Goal: Task Accomplishment & Management: Manage account settings

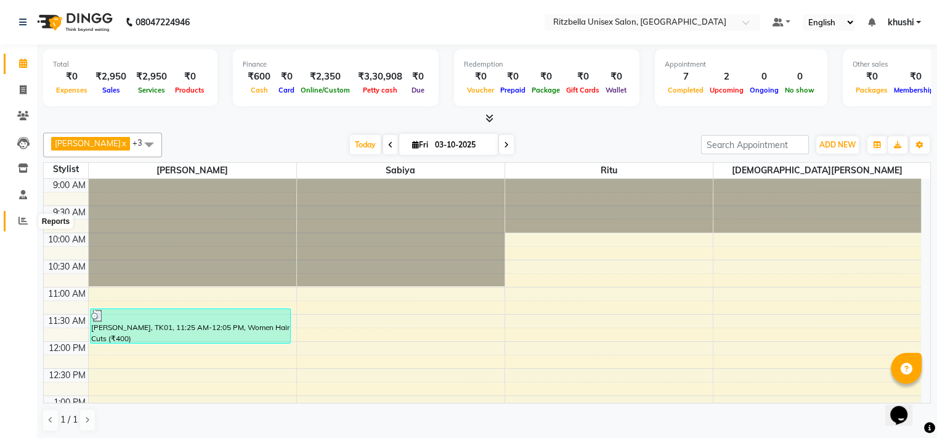
click at [23, 221] on icon at bounding box center [22, 220] width 9 height 9
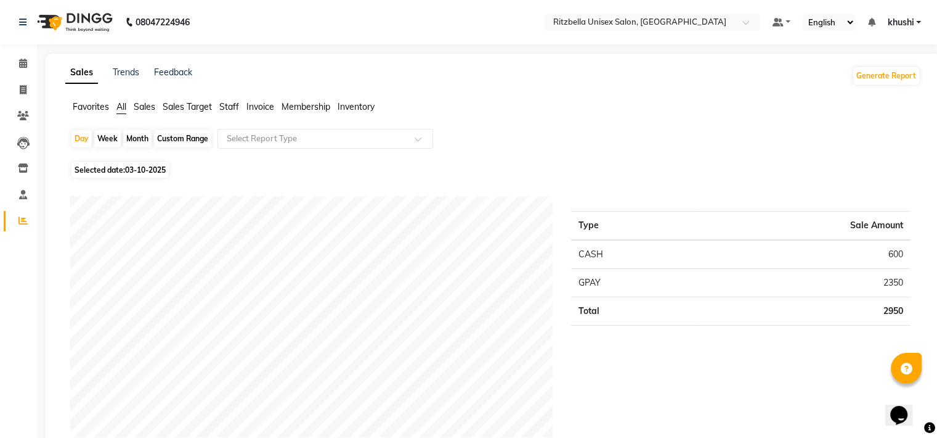
click at [137, 136] on div "Month" at bounding box center [137, 138] width 28 height 17
select select "10"
select select "2025"
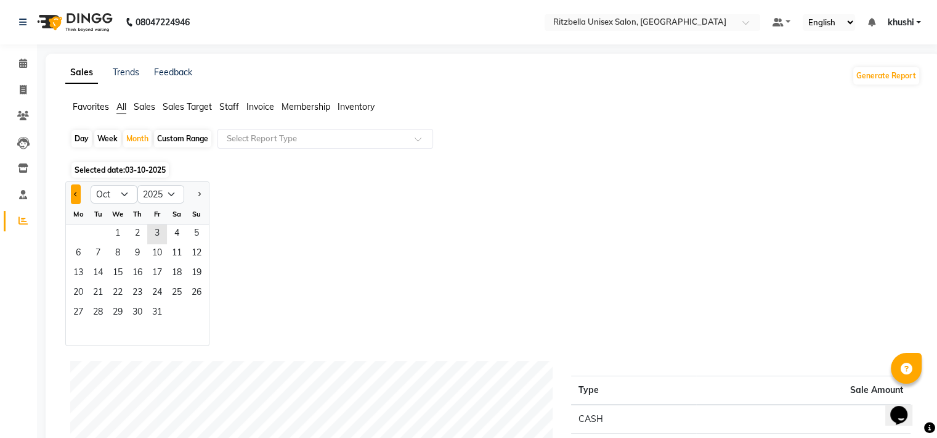
click at [74, 192] on button "Previous month" at bounding box center [76, 194] width 10 height 20
click at [77, 195] on button "Previous month" at bounding box center [76, 194] width 10 height 20
click at [194, 199] on button "Next month" at bounding box center [199, 194] width 10 height 20
select select "9"
click at [136, 279] on span "18" at bounding box center [138, 274] width 20 height 20
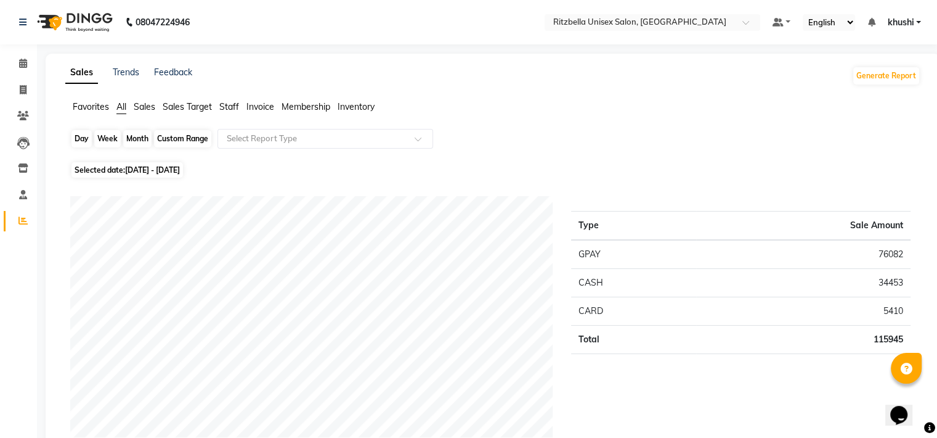
click at [141, 140] on div "Month" at bounding box center [137, 138] width 28 height 17
select select "9"
select select "2025"
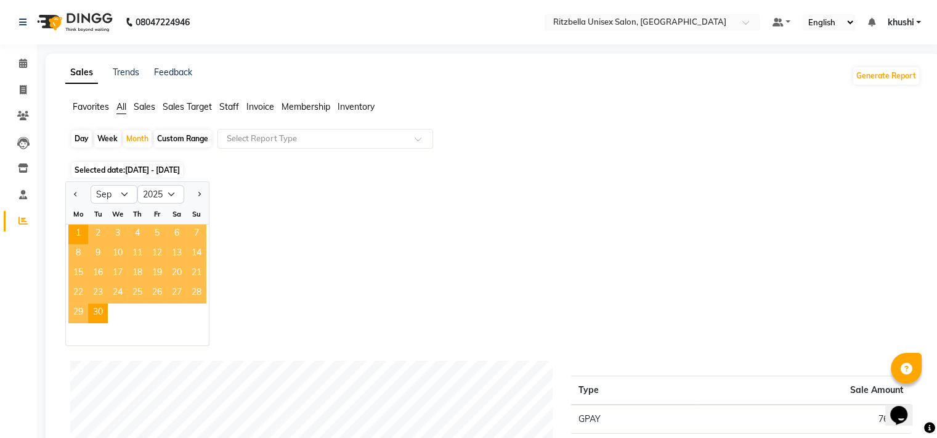
click at [139, 274] on span "18" at bounding box center [138, 274] width 20 height 20
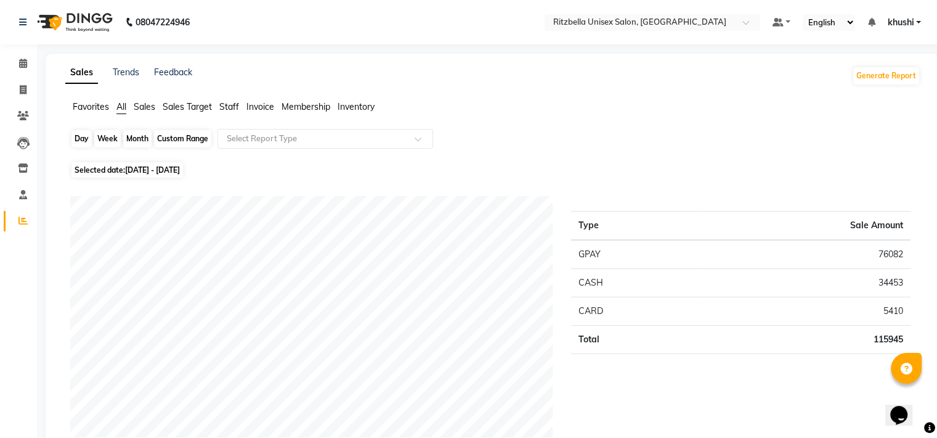
click at [141, 137] on div "Month" at bounding box center [137, 138] width 28 height 17
select select "9"
select select "2025"
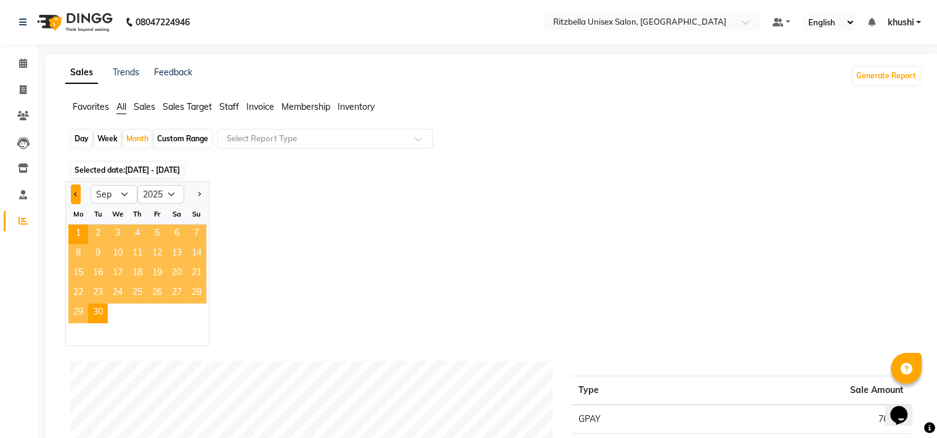
click at [76, 193] on span "Previous month" at bounding box center [76, 193] width 4 height 4
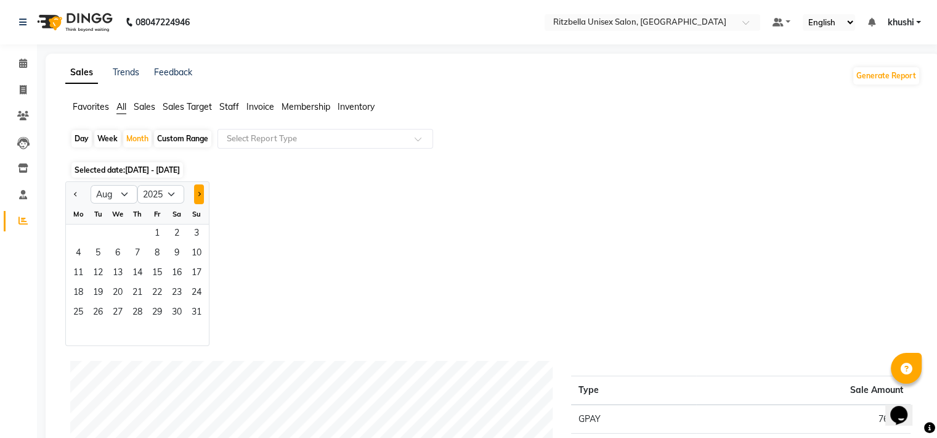
click at [200, 186] on button "Next month" at bounding box center [199, 194] width 10 height 20
select select "9"
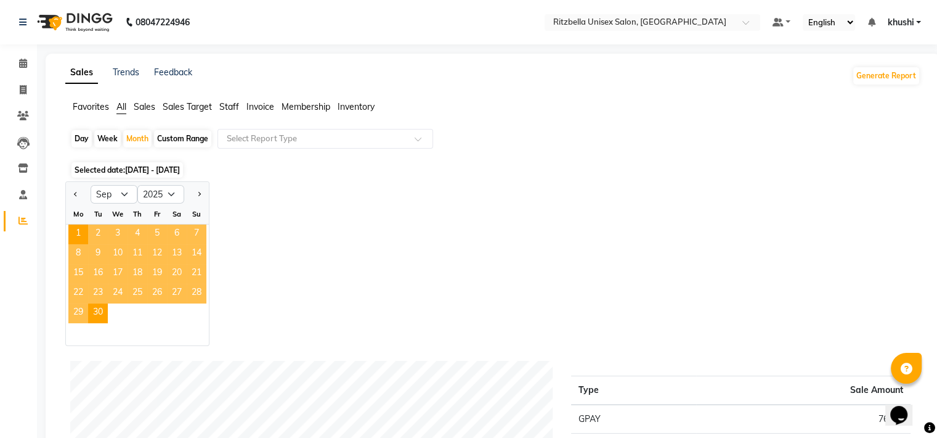
click at [133, 274] on span "18" at bounding box center [138, 274] width 20 height 20
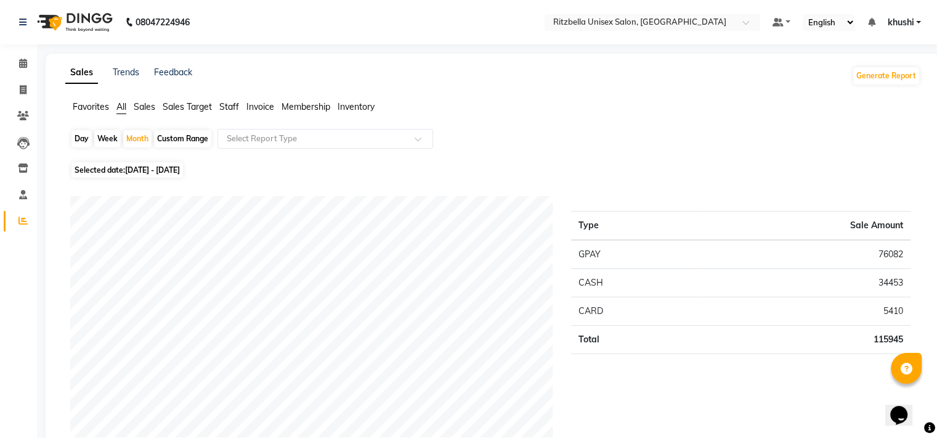
click at [138, 168] on span "[DATE] - [DATE]" at bounding box center [152, 169] width 55 height 9
select select "9"
select select "2025"
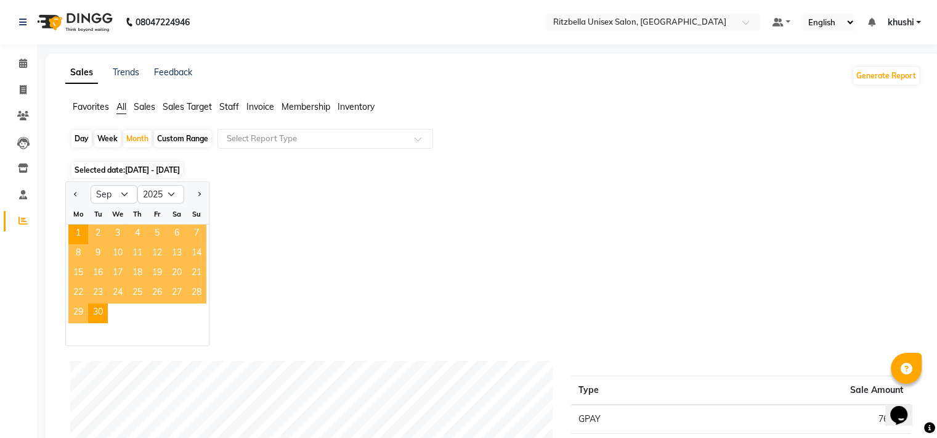
click at [141, 269] on span "18" at bounding box center [138, 274] width 20 height 20
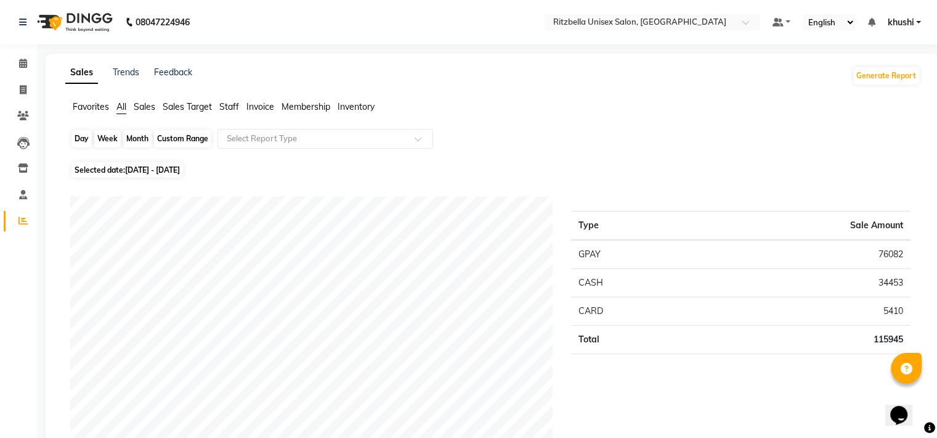
click at [150, 136] on div "Month" at bounding box center [137, 138] width 28 height 17
select select "9"
select select "2025"
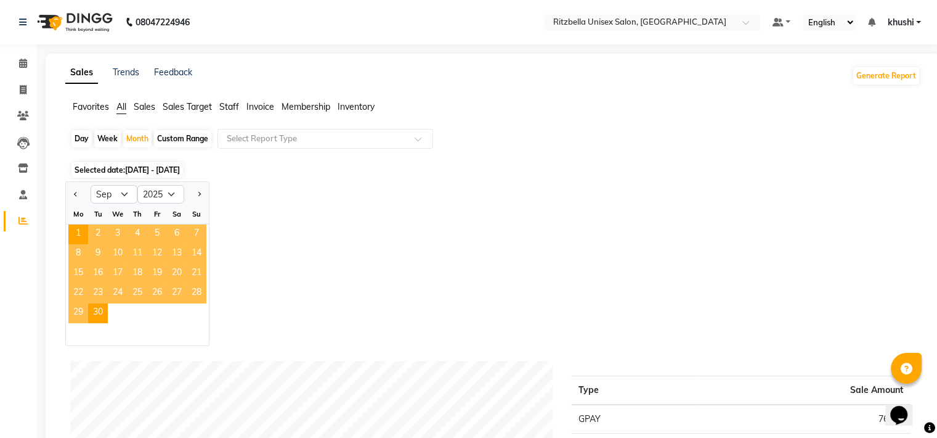
click at [182, 141] on div "Custom Range" at bounding box center [182, 138] width 57 height 17
select select "9"
select select "2025"
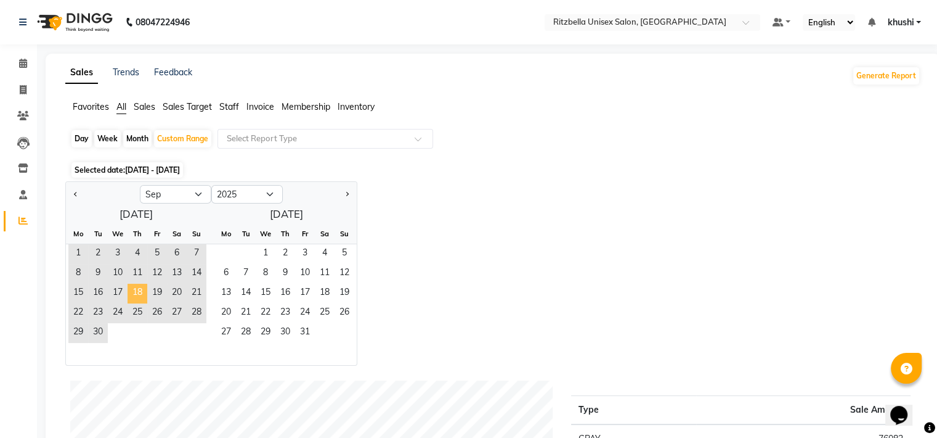
click at [136, 296] on span "18" at bounding box center [138, 294] width 20 height 20
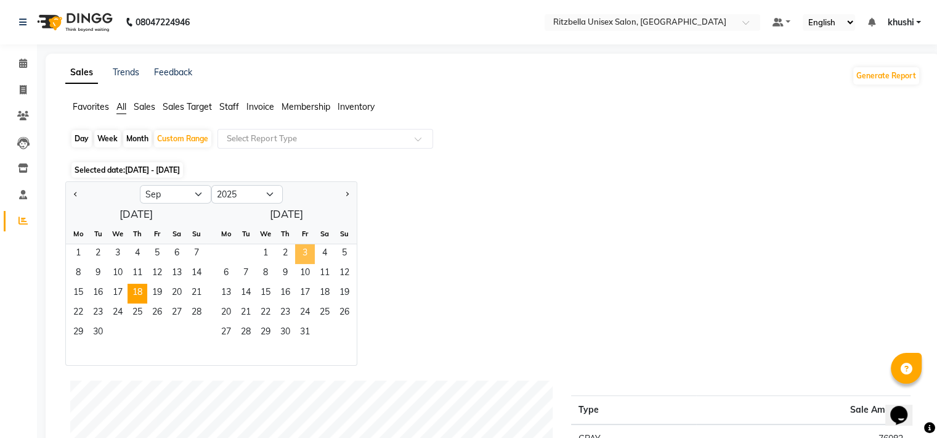
click at [302, 251] on span "3" at bounding box center [305, 254] width 20 height 20
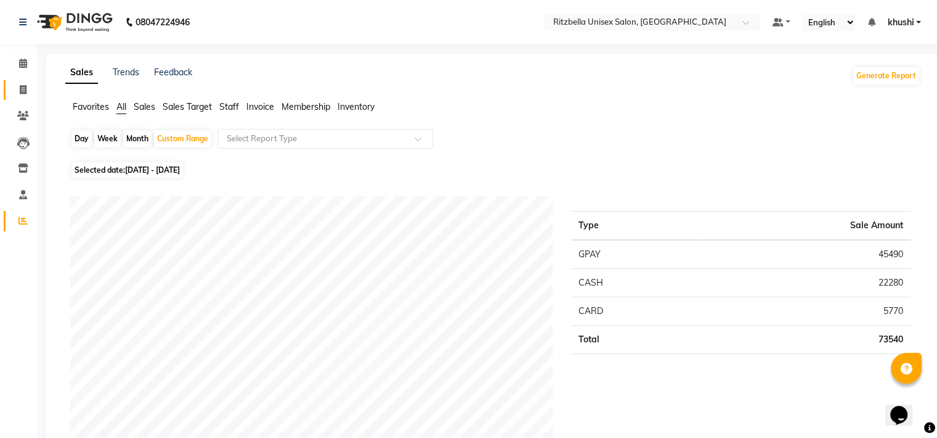
click at [25, 94] on icon at bounding box center [23, 89] width 7 height 9
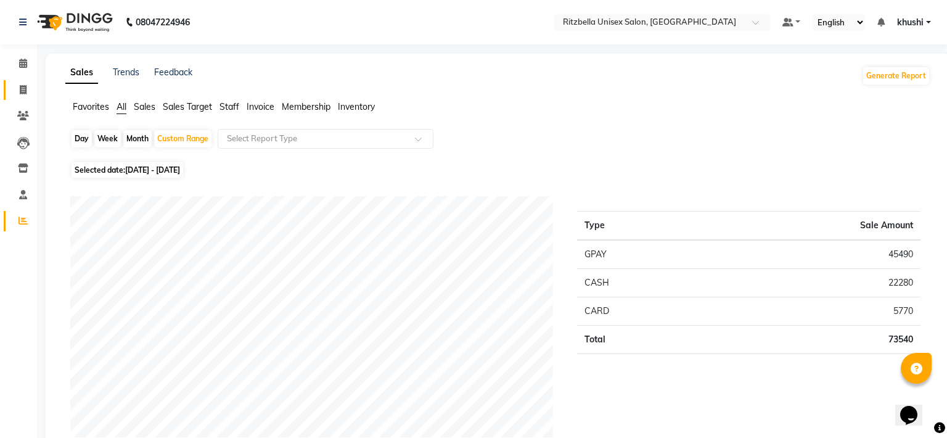
select select "6870"
select select "service"
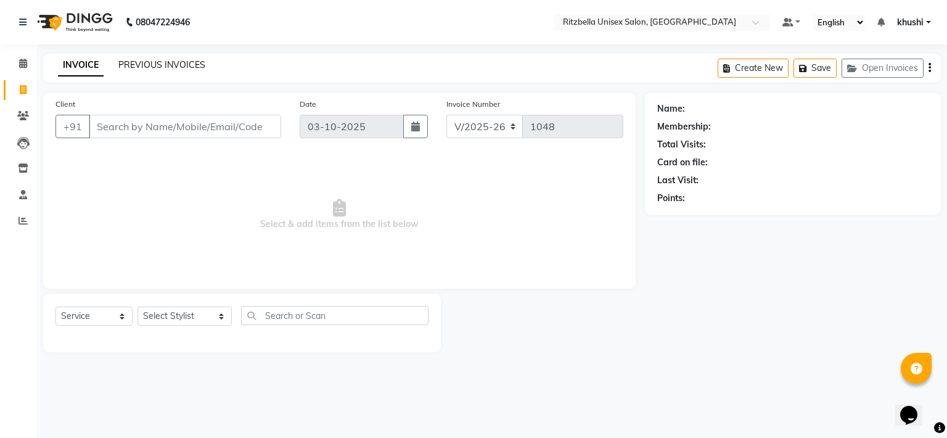
click at [190, 60] on link "PREVIOUS INVOICES" at bounding box center [161, 64] width 87 height 11
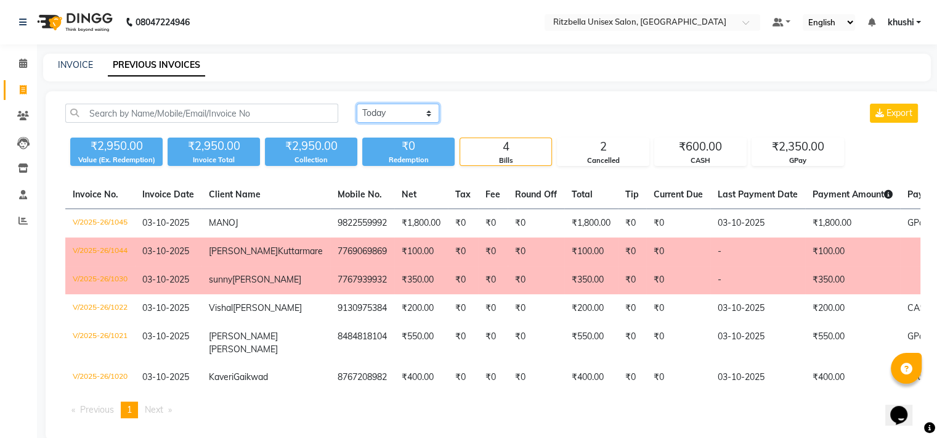
click at [394, 110] on select "[DATE] [DATE] Custom Range" at bounding box center [398, 113] width 83 height 19
select select "range"
click at [357, 104] on select "[DATE] [DATE] Custom Range" at bounding box center [398, 113] width 83 height 19
click at [496, 113] on input "03-10-2025" at bounding box center [498, 113] width 86 height 17
select select "10"
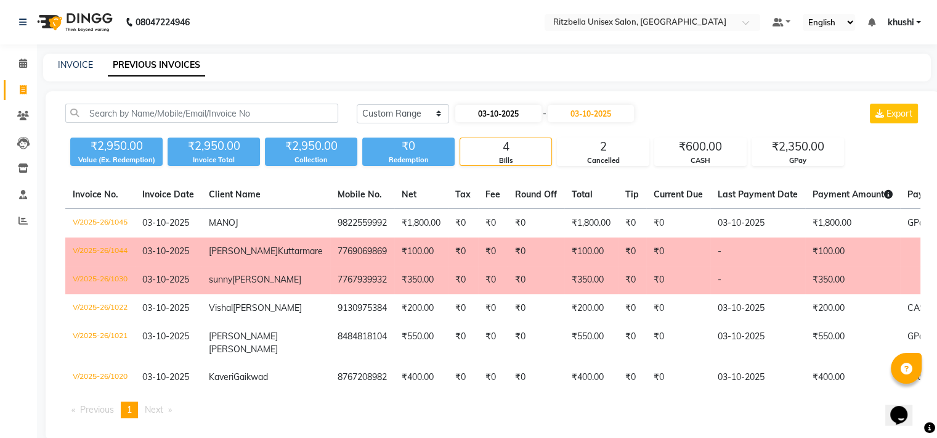
select select "2025"
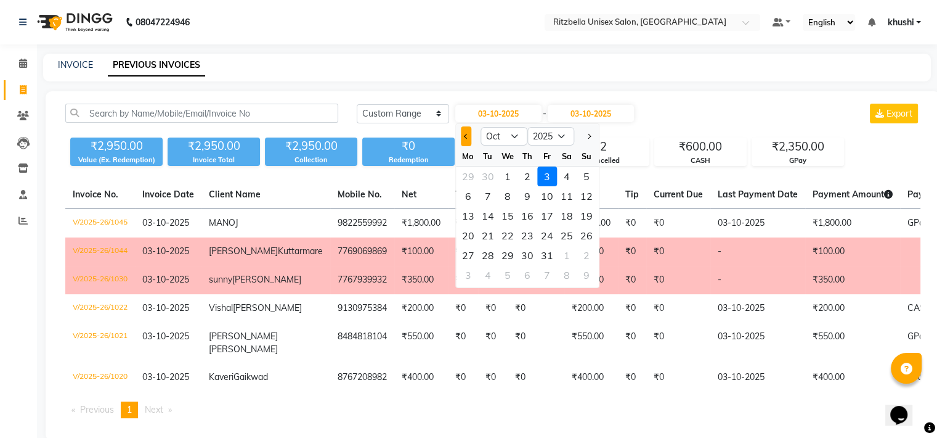
click at [466, 140] on button "Previous month" at bounding box center [466, 136] width 10 height 20
select select "9"
click at [529, 218] on div "18" at bounding box center [528, 216] width 20 height 20
type input "[DATE]"
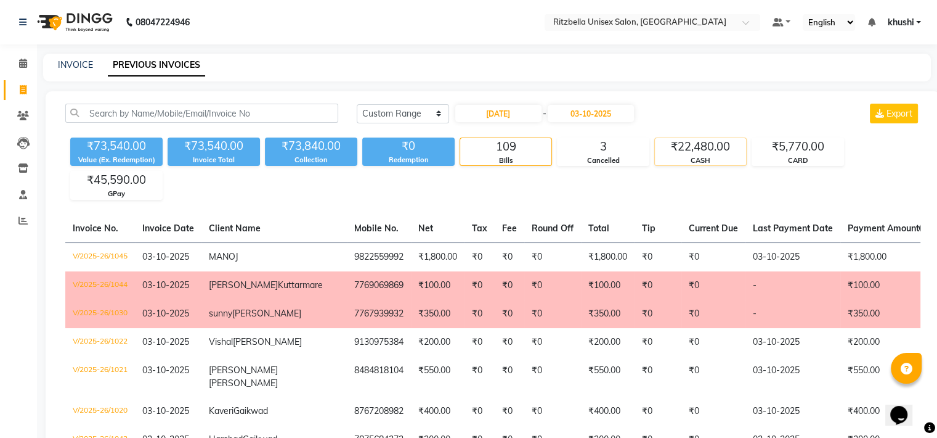
click at [700, 151] on div "₹22,480.00" at bounding box center [700, 146] width 91 height 17
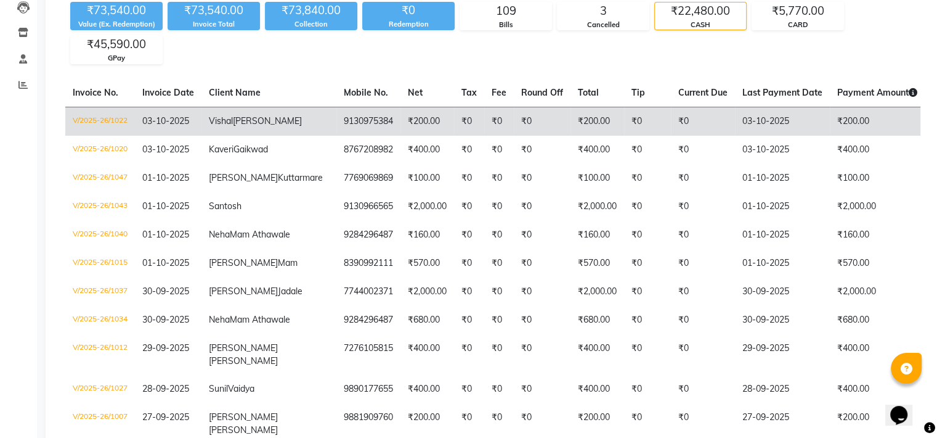
scroll to position [115, 0]
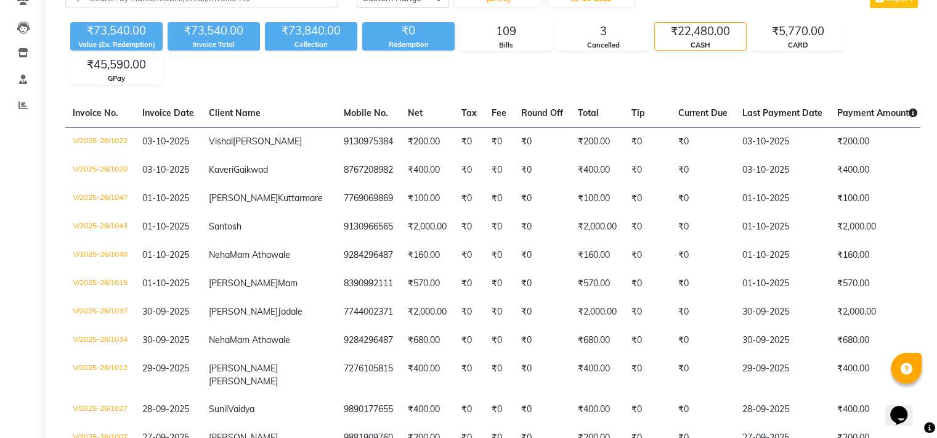
click at [703, 38] on div "₹22,480.00" at bounding box center [700, 31] width 91 height 17
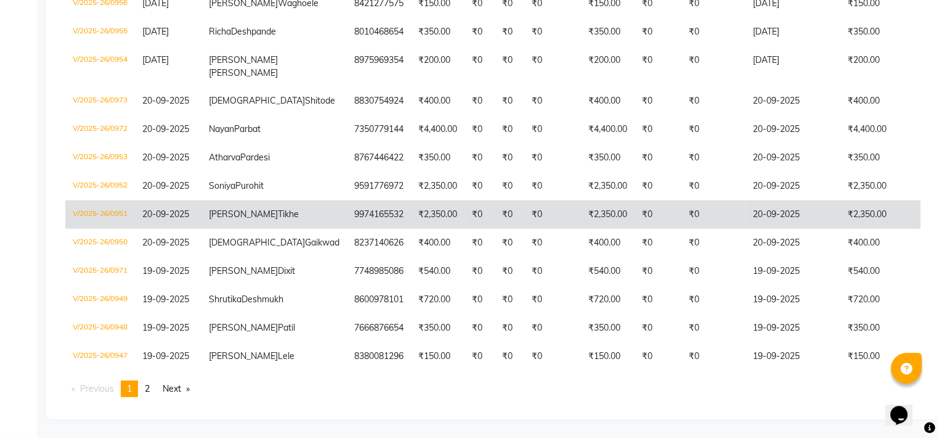
scroll to position [3558, 0]
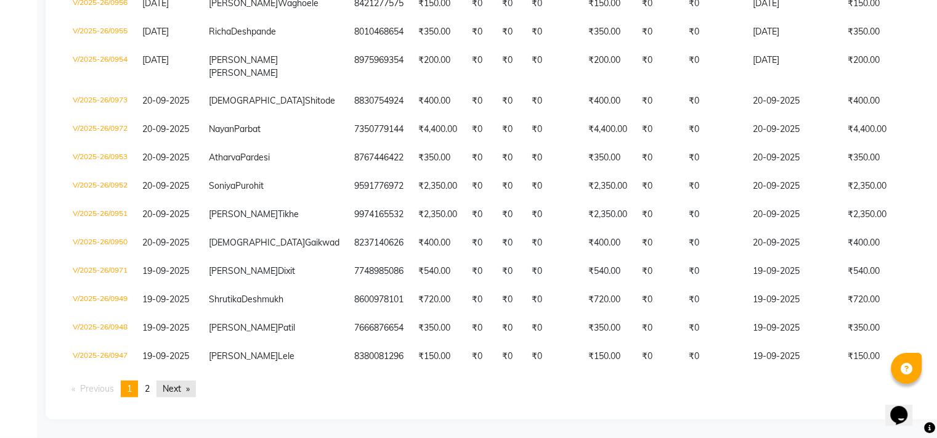
click at [182, 388] on link "Next page" at bounding box center [176, 388] width 39 height 17
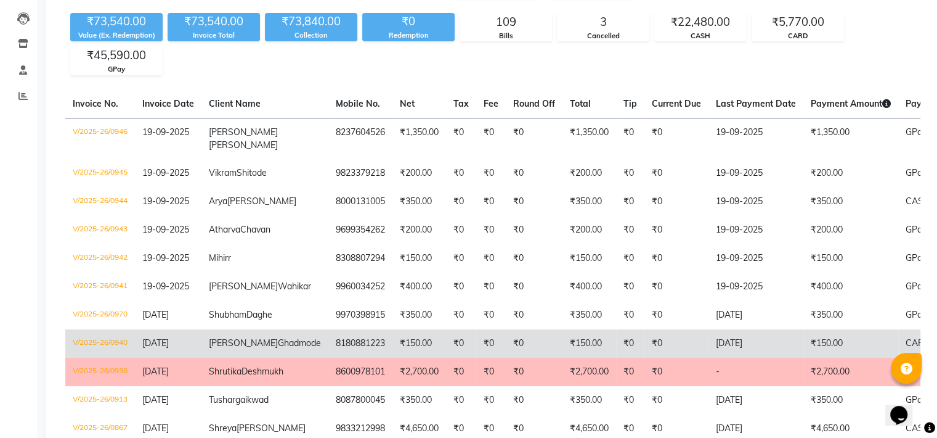
scroll to position [0, 0]
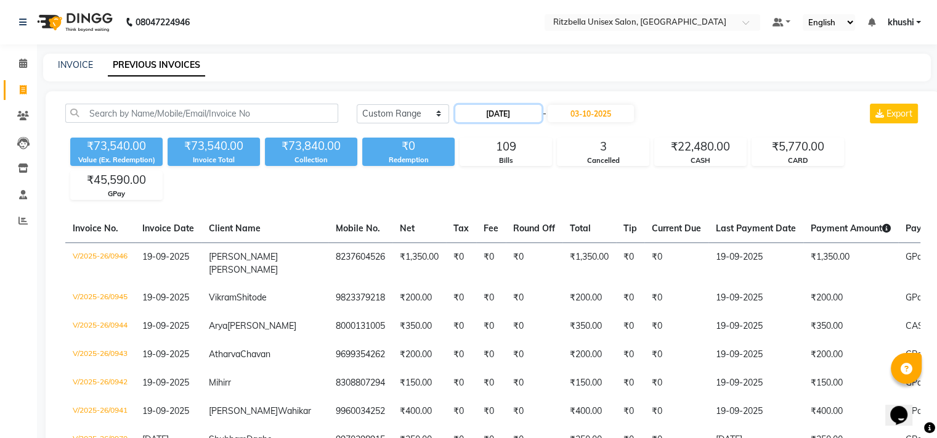
click at [520, 109] on input "[DATE]" at bounding box center [498, 113] width 86 height 17
select select "9"
select select "2025"
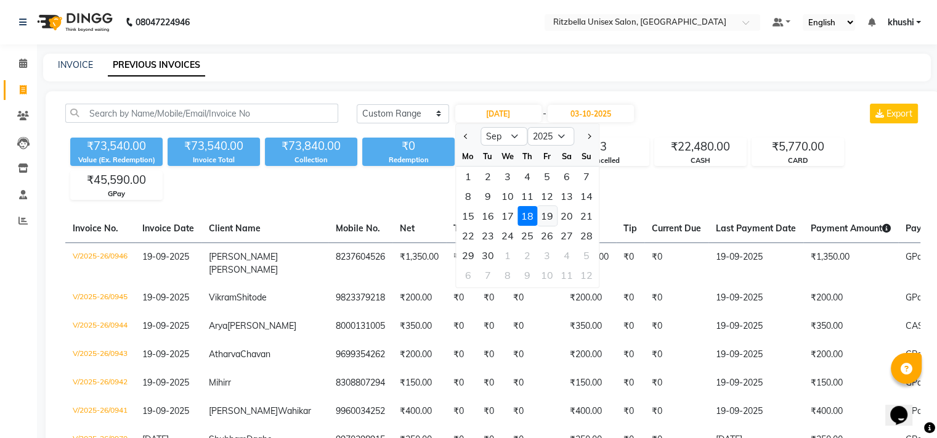
click at [552, 210] on div "19" at bounding box center [547, 216] width 20 height 20
type input "19-09-2025"
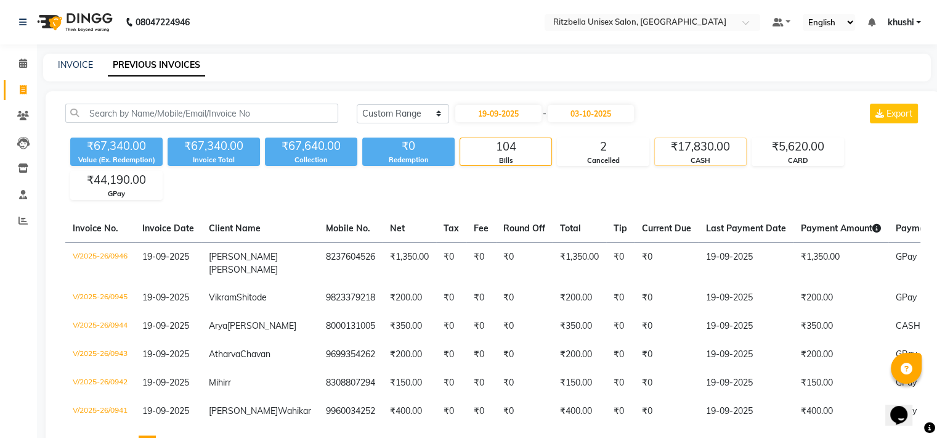
click at [713, 148] on div "₹17,830.00" at bounding box center [700, 146] width 91 height 17
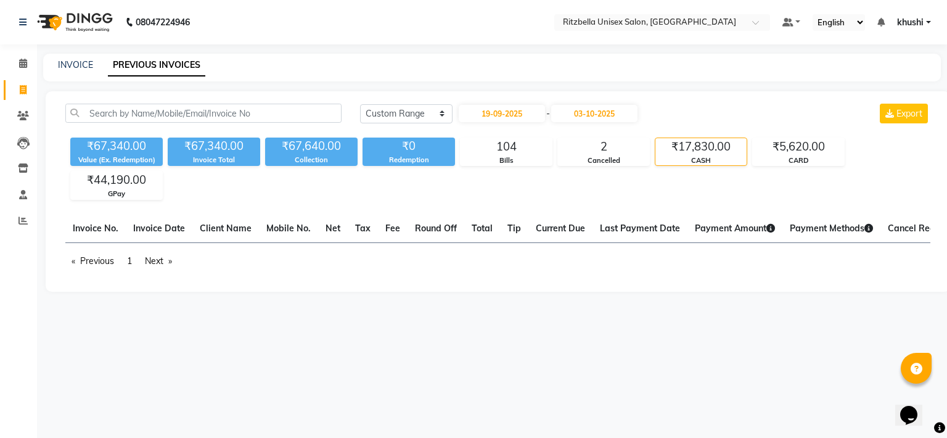
click at [713, 148] on div "₹17,830.00" at bounding box center [700, 146] width 91 height 17
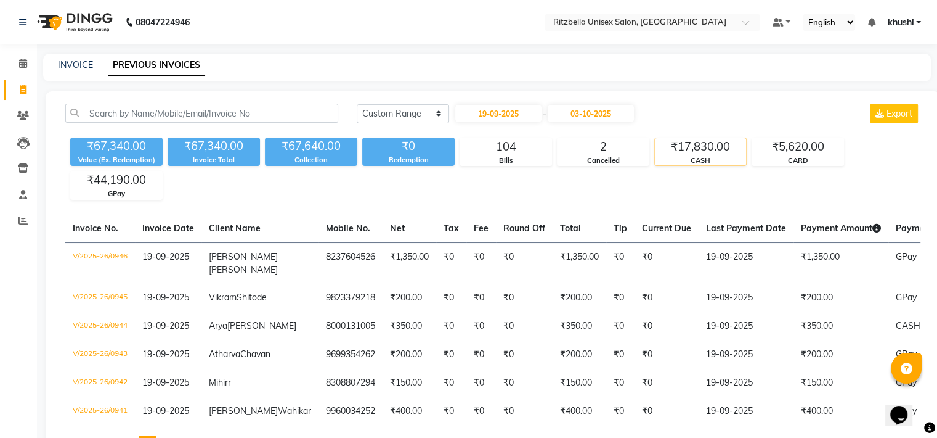
click at [744, 141] on div "₹17,830.00" at bounding box center [700, 146] width 91 height 17
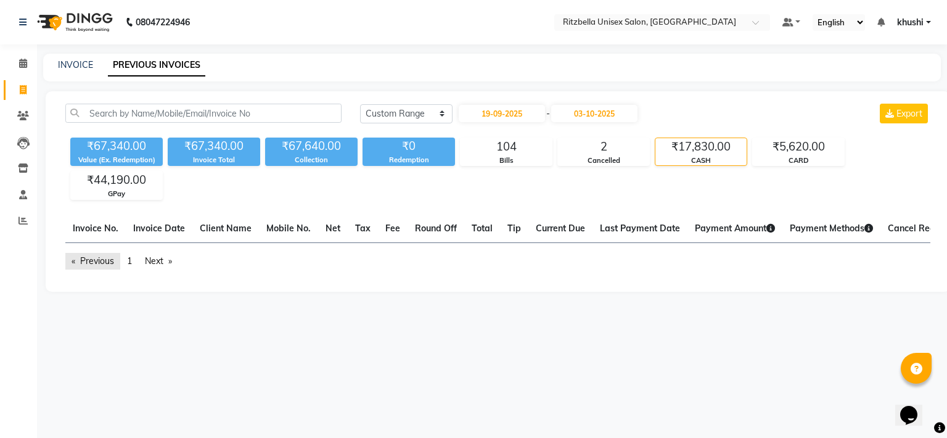
click at [88, 269] on link "Previous page" at bounding box center [92, 261] width 55 height 17
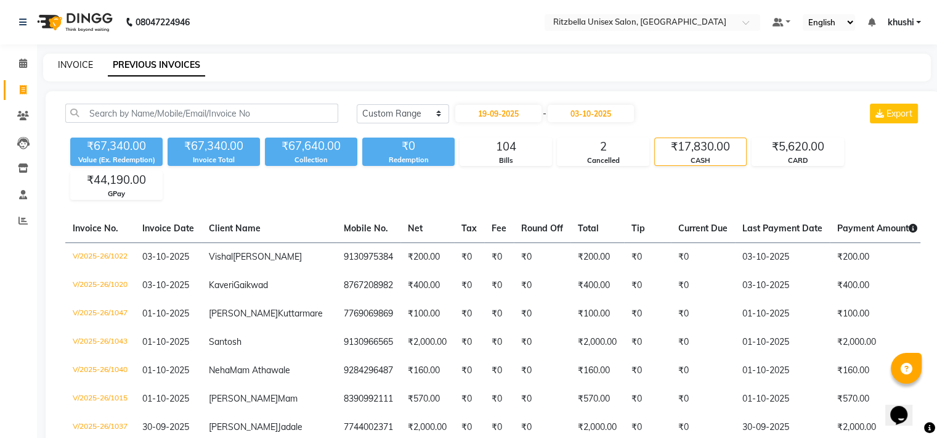
click at [78, 68] on link "INVOICE" at bounding box center [75, 64] width 35 height 11
select select "service"
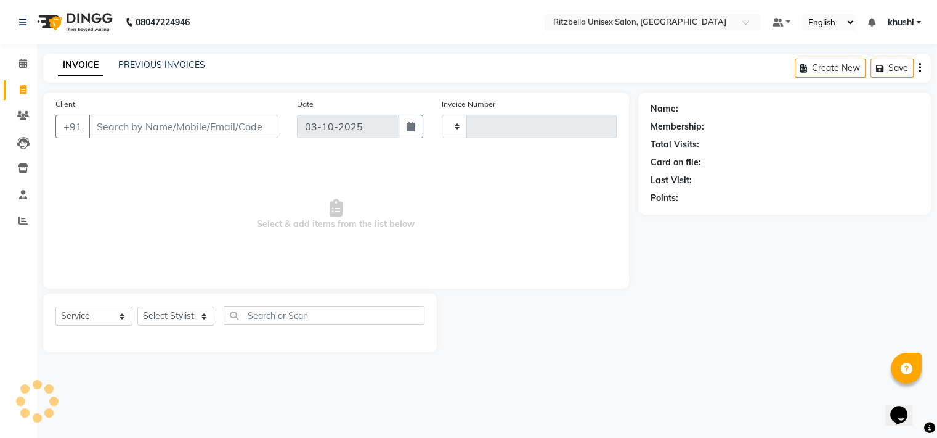
type input "1048"
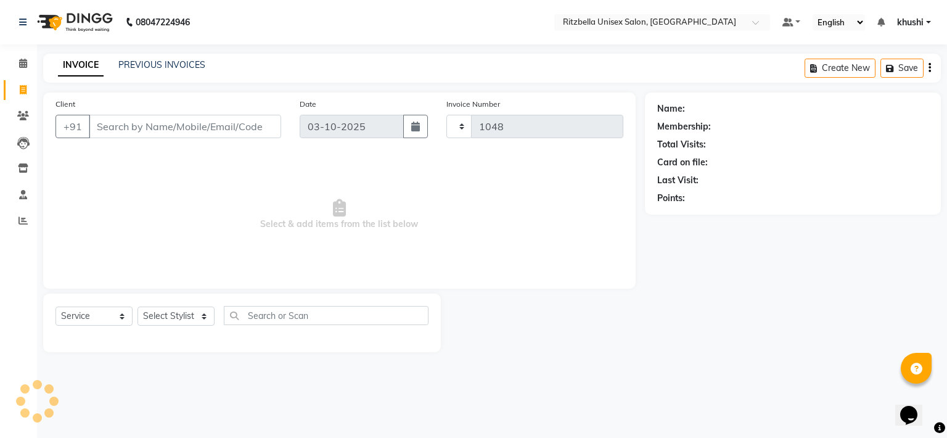
select select "6870"
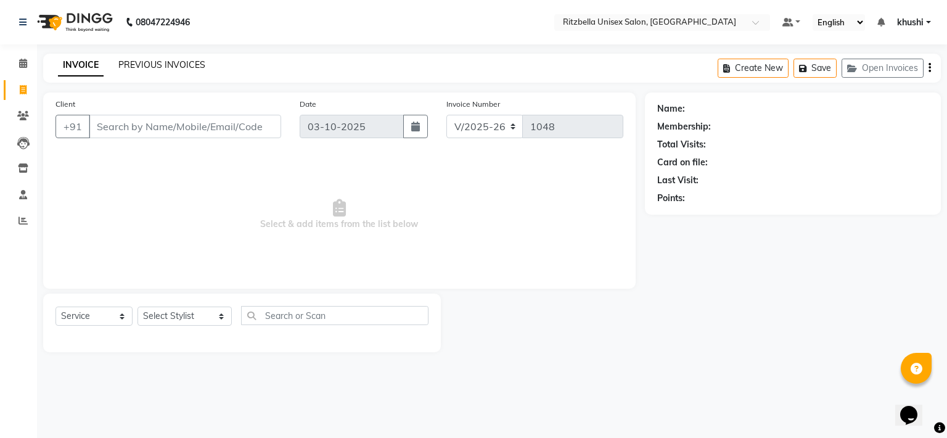
click at [167, 63] on link "PREVIOUS INVOICES" at bounding box center [161, 64] width 87 height 11
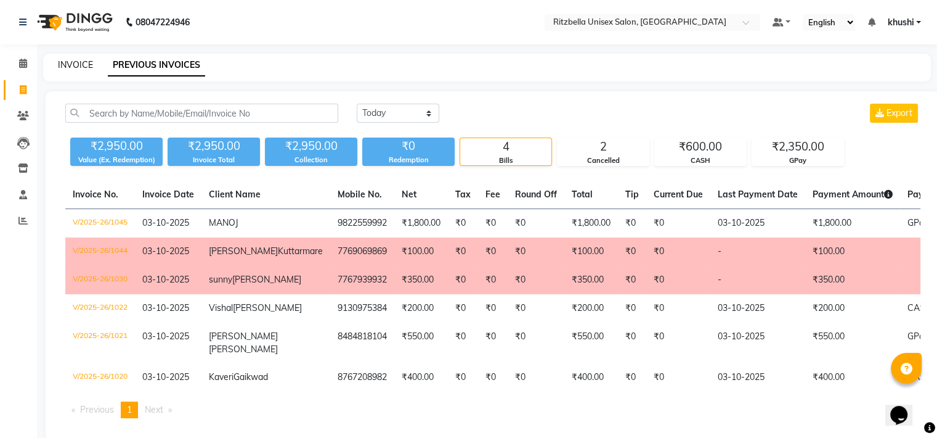
click at [81, 60] on link "INVOICE" at bounding box center [75, 64] width 35 height 11
select select "6870"
select select "service"
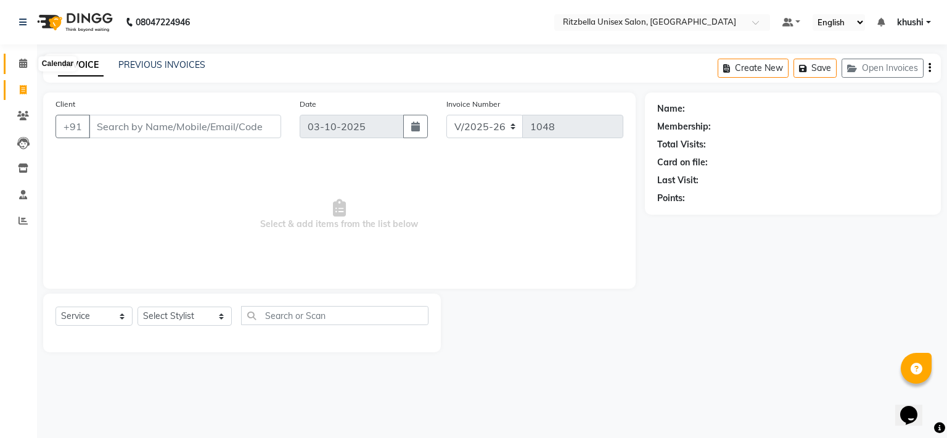
click at [21, 61] on icon at bounding box center [23, 63] width 8 height 9
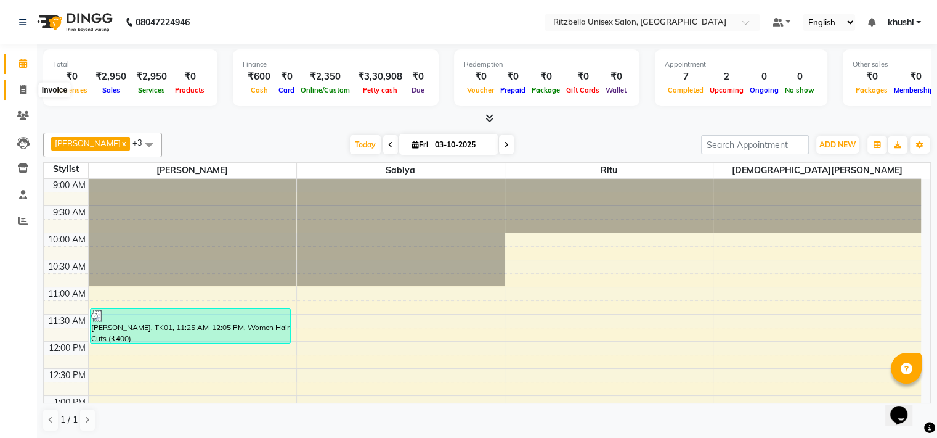
click at [12, 92] on span at bounding box center [23, 90] width 22 height 14
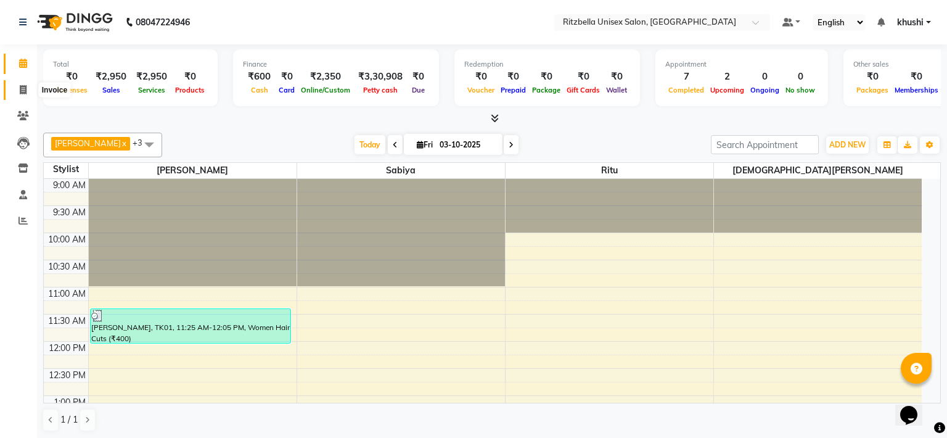
select select "6870"
select select "service"
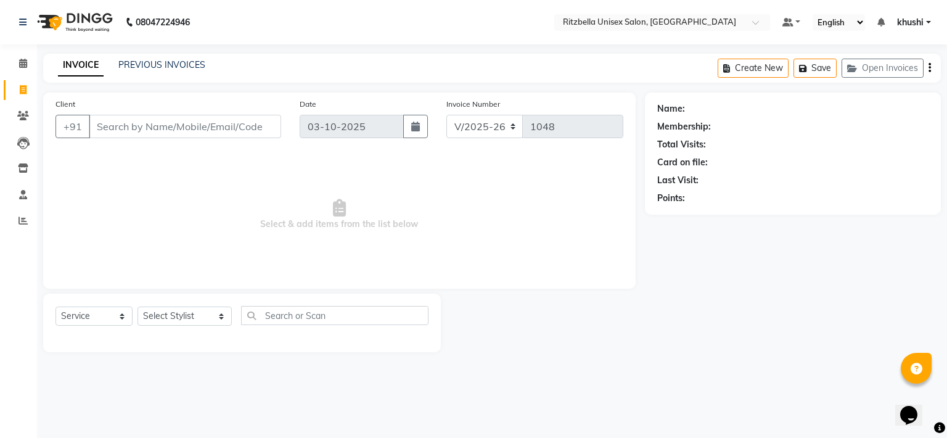
click at [108, 120] on input "Client" at bounding box center [185, 126] width 192 height 23
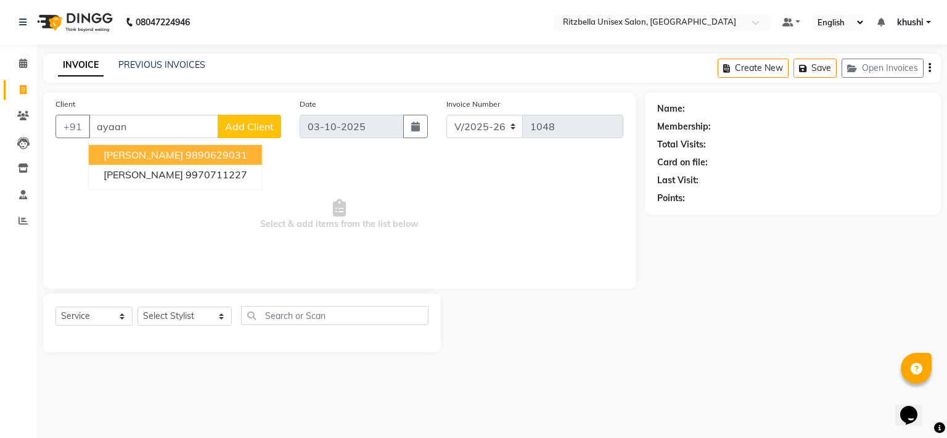
click at [215, 150] on ngb-highlight "9890629031" at bounding box center [217, 155] width 62 height 12
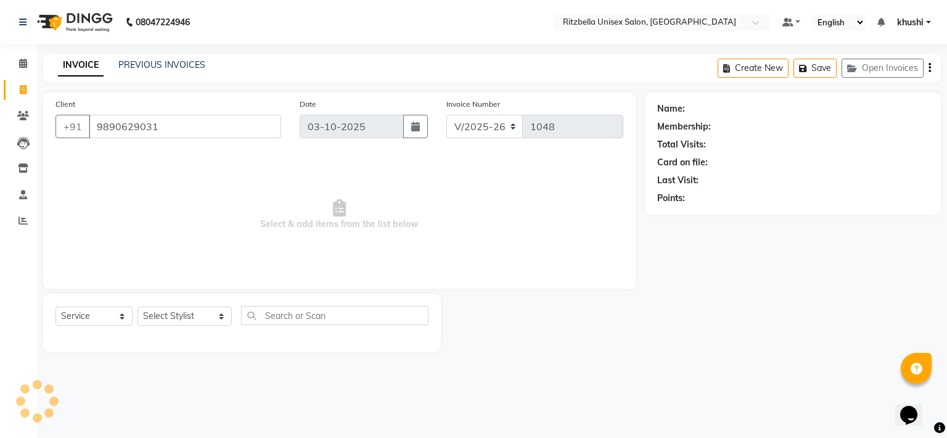
type input "9890629031"
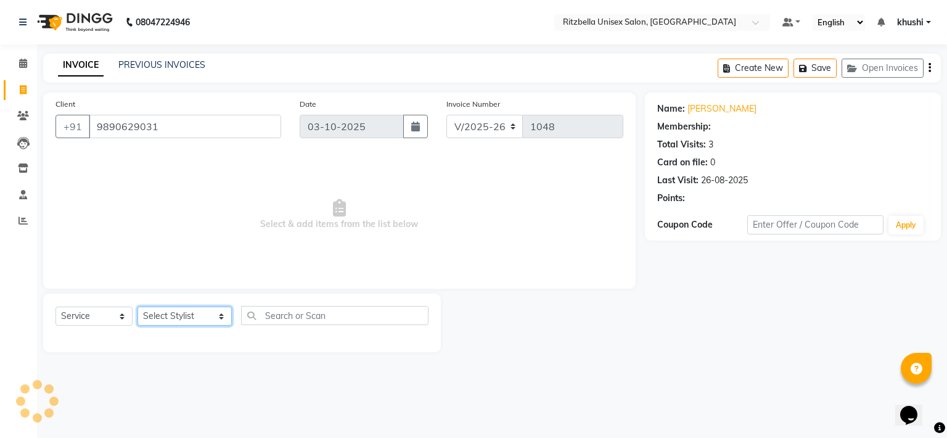
select select "1: Object"
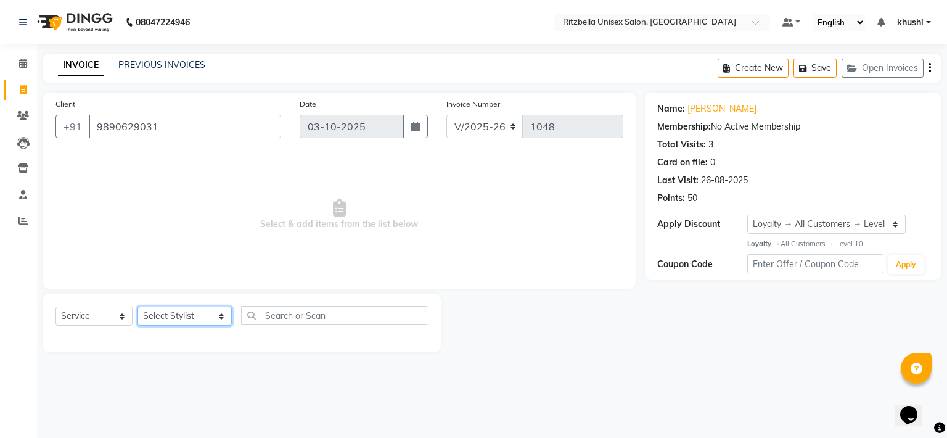
click at [198, 316] on select "Select Stylist khushi [PERSON_NAME] Ritu [PERSON_NAME] [PERSON_NAME][DEMOGRAPHI…" at bounding box center [184, 315] width 94 height 19
click at [137, 307] on select "Select Stylist khushi [PERSON_NAME] Ritu [PERSON_NAME] [PERSON_NAME][DEMOGRAPHI…" at bounding box center [184, 315] width 94 height 19
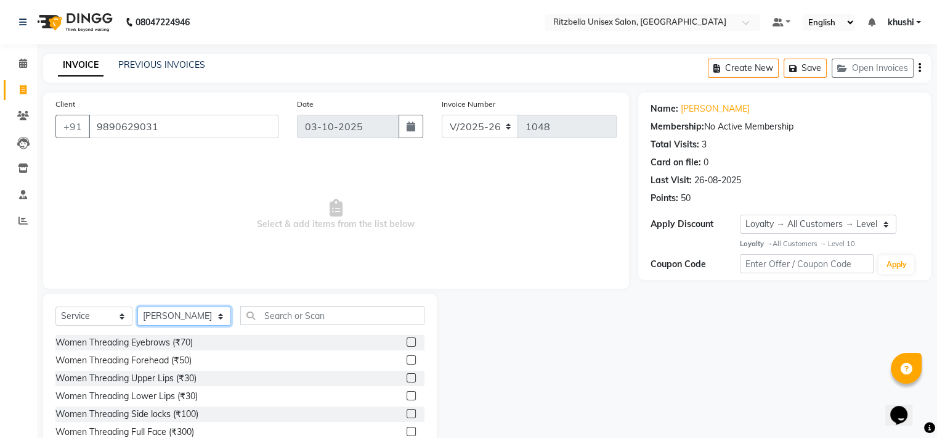
click at [195, 316] on select "Select Stylist khushi [PERSON_NAME] Ritu [PERSON_NAME] [PERSON_NAME][DEMOGRAPHI…" at bounding box center [184, 315] width 94 height 19
select select "89403"
click at [137, 307] on select "Select Stylist khushi [PERSON_NAME] Ritu [PERSON_NAME] [PERSON_NAME][DEMOGRAPHI…" at bounding box center [184, 315] width 94 height 19
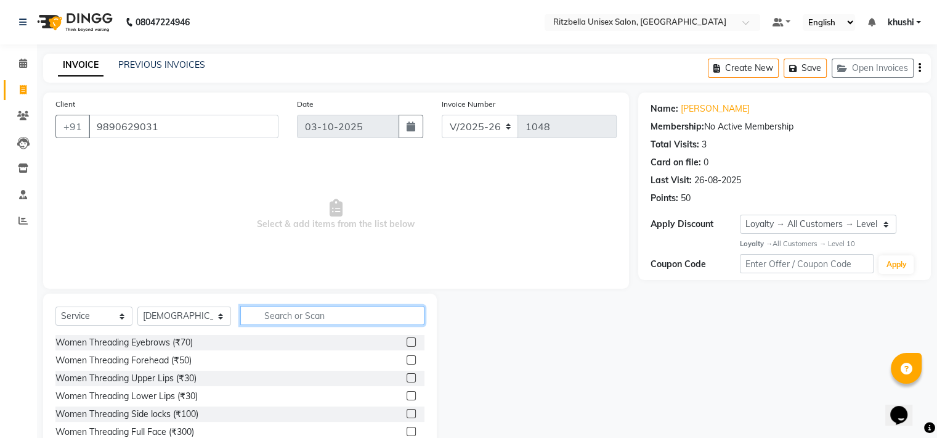
click at [256, 316] on input "text" at bounding box center [332, 315] width 184 height 19
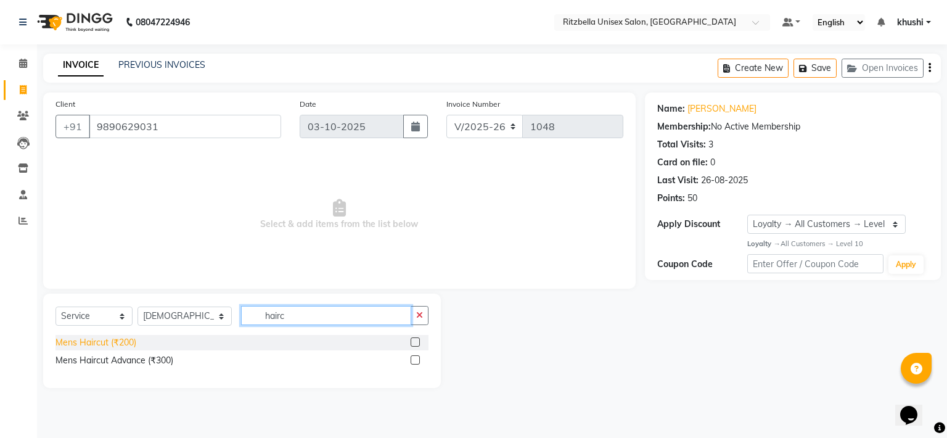
type input "hairc"
click at [105, 349] on div "Mens Haircut (₹200)" at bounding box center [95, 342] width 81 height 13
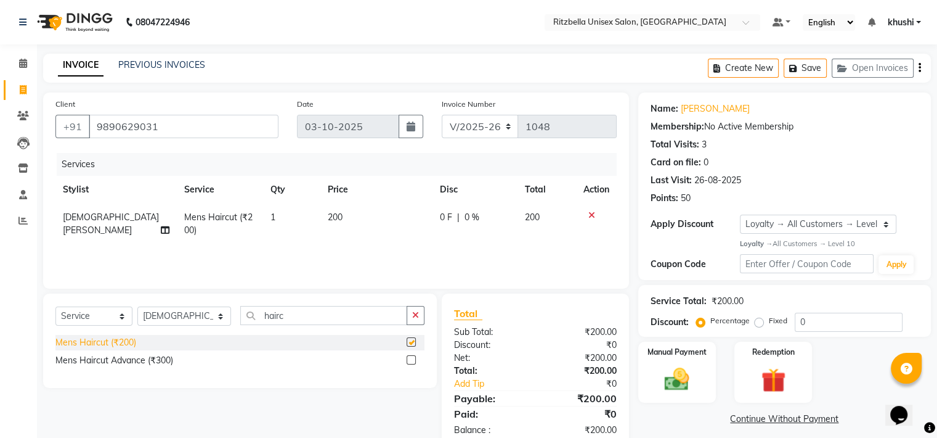
checkbox input "false"
click at [696, 367] on img at bounding box center [676, 379] width 41 height 30
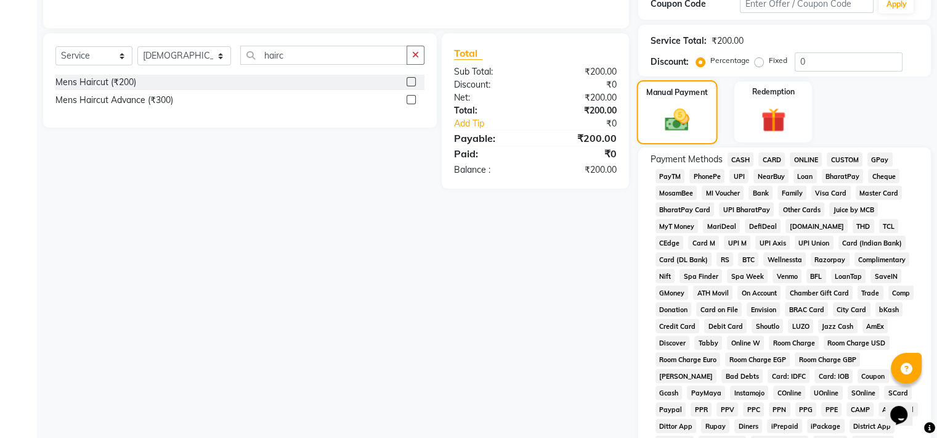
scroll to position [261, 0]
click at [891, 158] on span "GPay" at bounding box center [880, 158] width 25 height 14
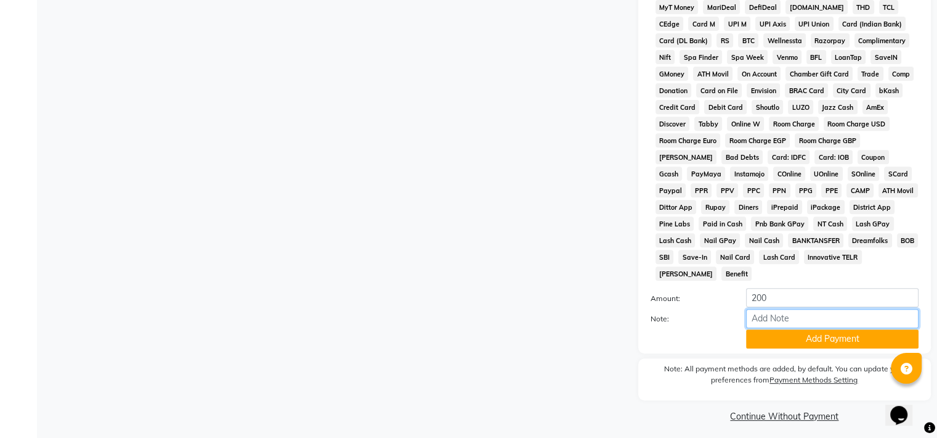
click at [822, 319] on input "Note:" at bounding box center [832, 318] width 173 height 19
click at [816, 341] on button "Add Payment" at bounding box center [832, 338] width 173 height 19
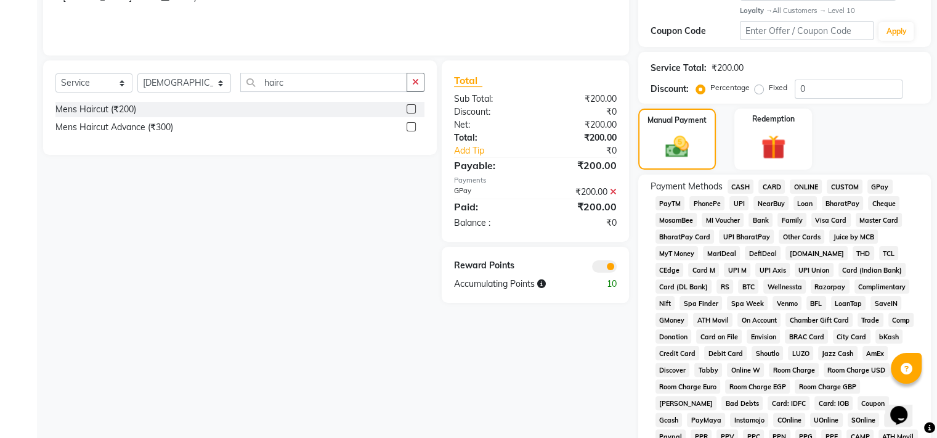
scroll to position [482, 0]
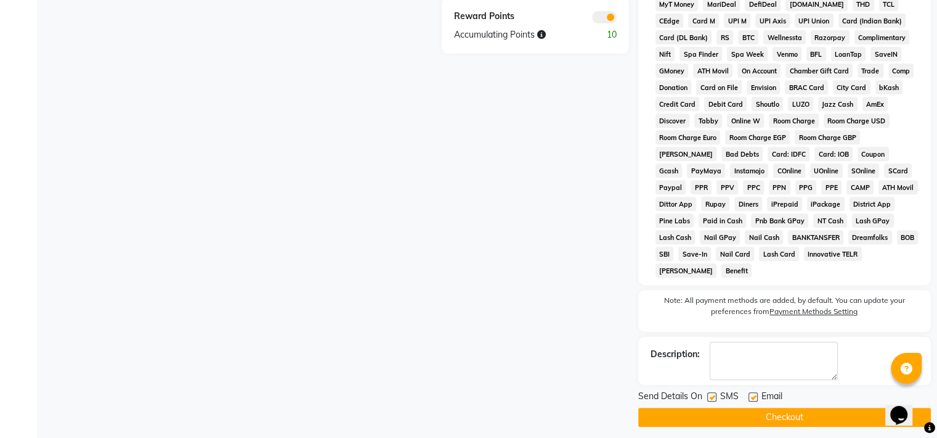
click at [774, 411] on button "Checkout" at bounding box center [785, 416] width 293 height 19
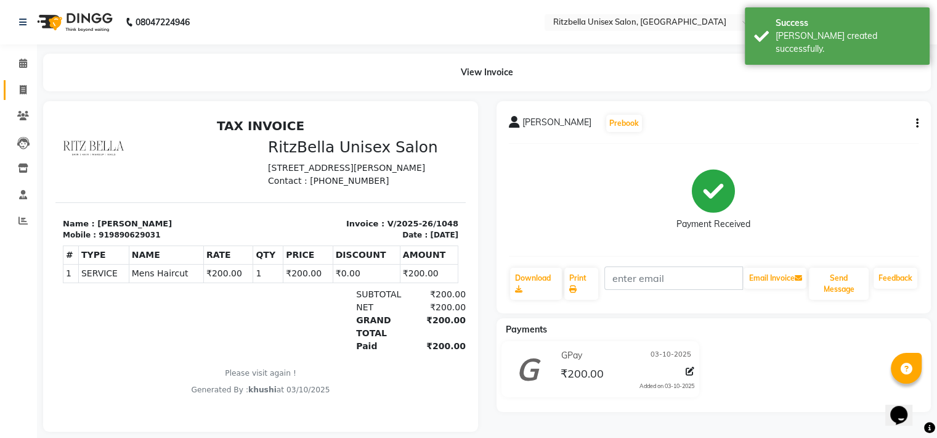
click at [11, 85] on link "Invoice" at bounding box center [19, 90] width 30 height 20
select select "service"
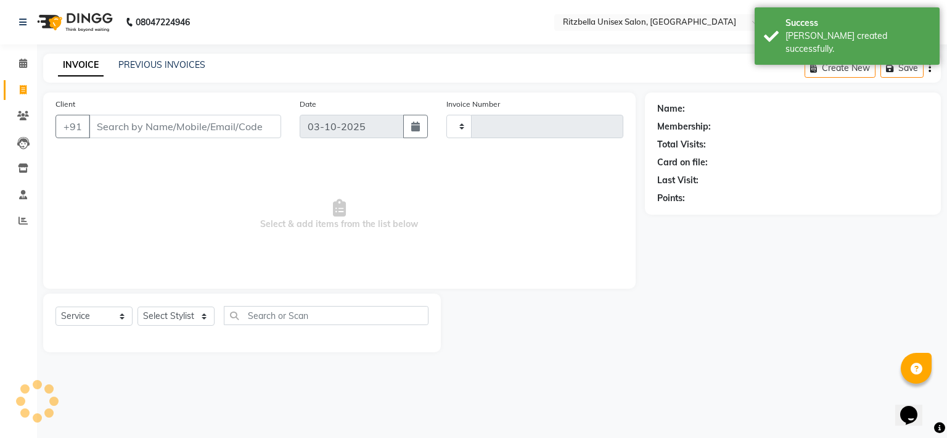
type input "1049"
select select "6870"
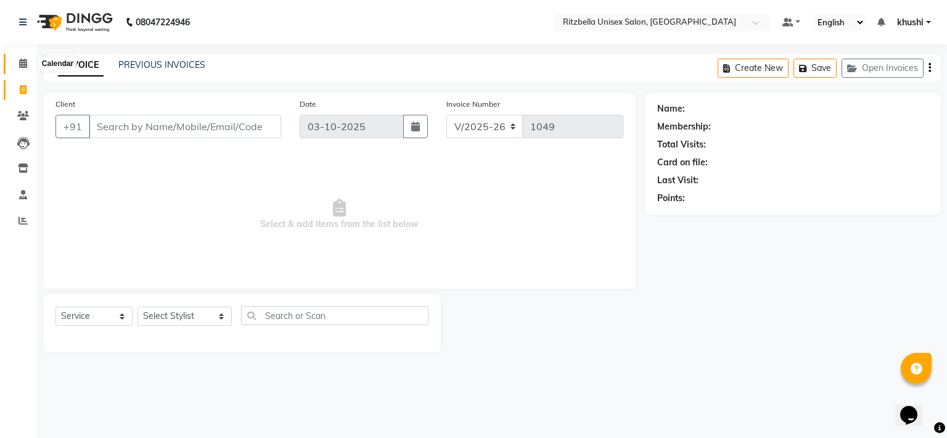
click at [20, 67] on icon at bounding box center [23, 63] width 8 height 9
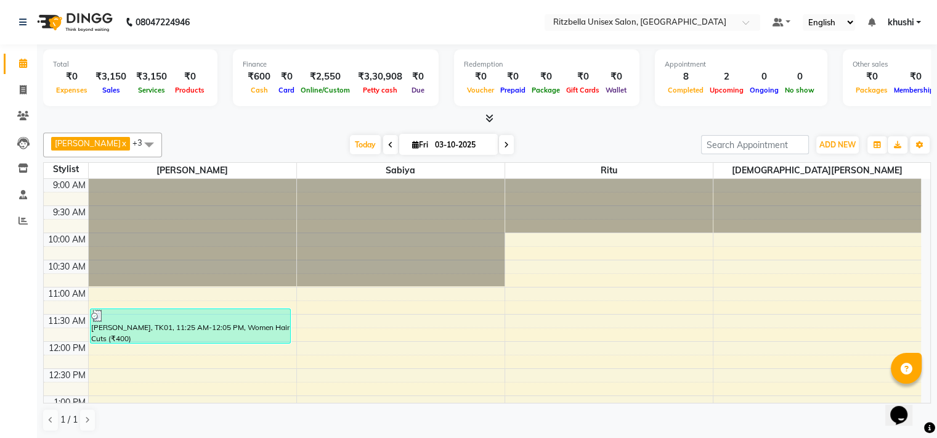
click at [504, 143] on icon at bounding box center [506, 144] width 5 height 7
type input "04-10-2025"
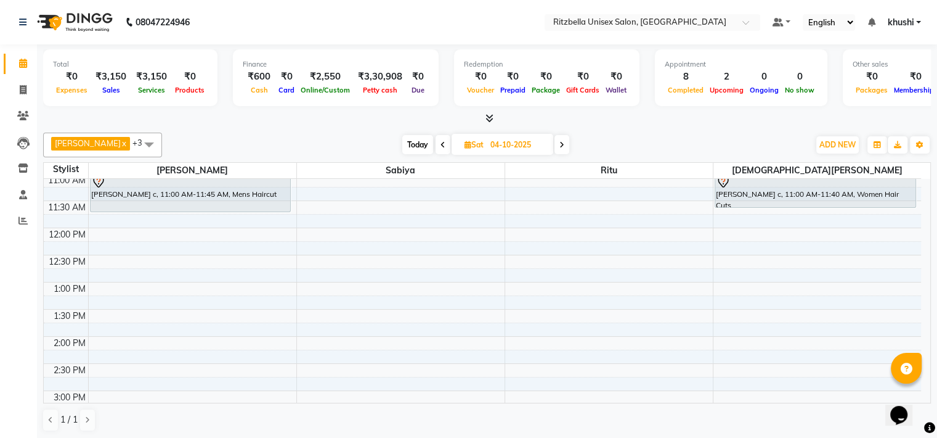
scroll to position [110, 0]
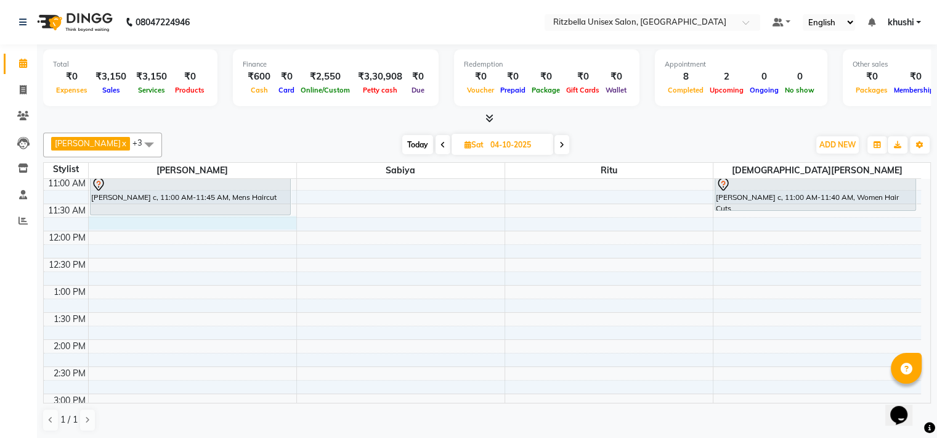
click at [190, 223] on div "9:00 AM 9:30 AM 10:00 AM 10:30 AM 11:00 AM 11:30 AM 12:00 PM 12:30 PM 1:00 PM 1…" at bounding box center [483, 420] width 878 height 704
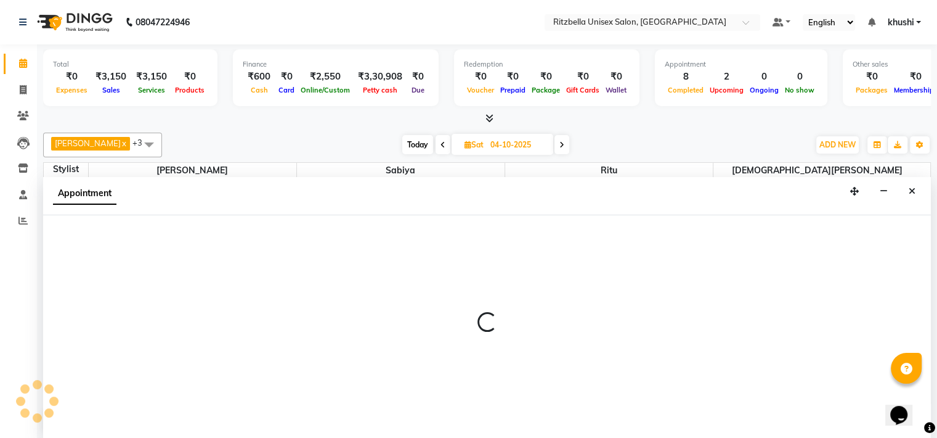
scroll to position [1, 0]
select select "59016"
select select "tentative"
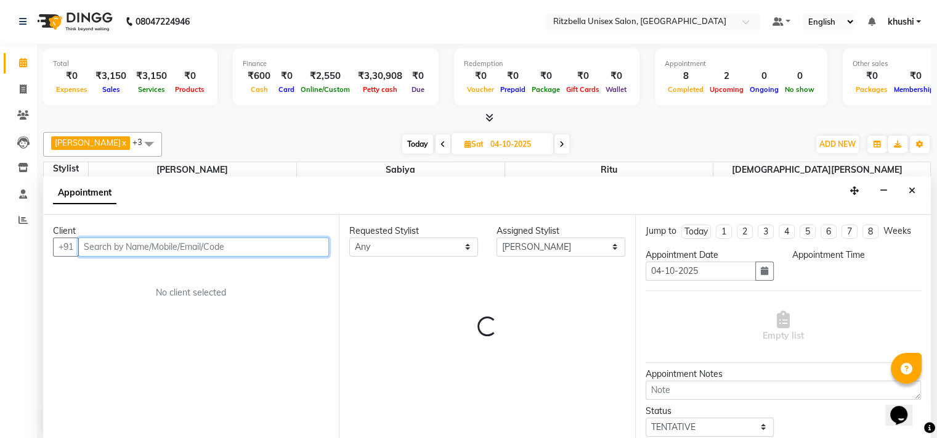
select select "705"
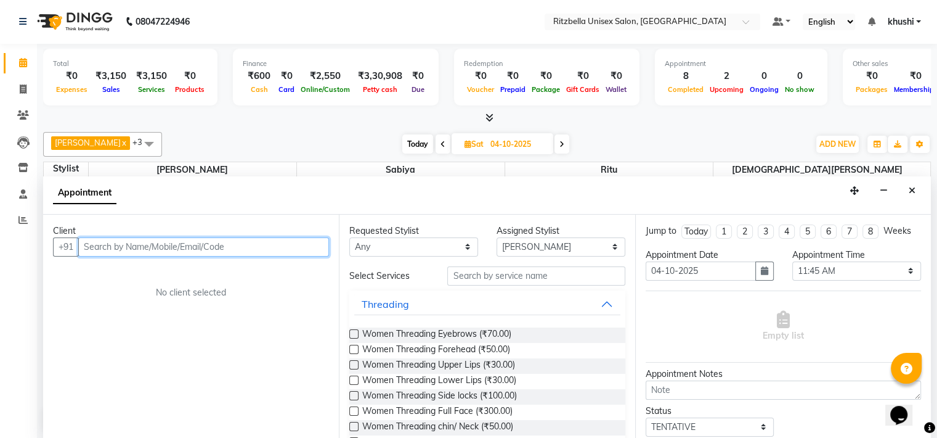
click at [182, 242] on input "text" at bounding box center [203, 246] width 251 height 19
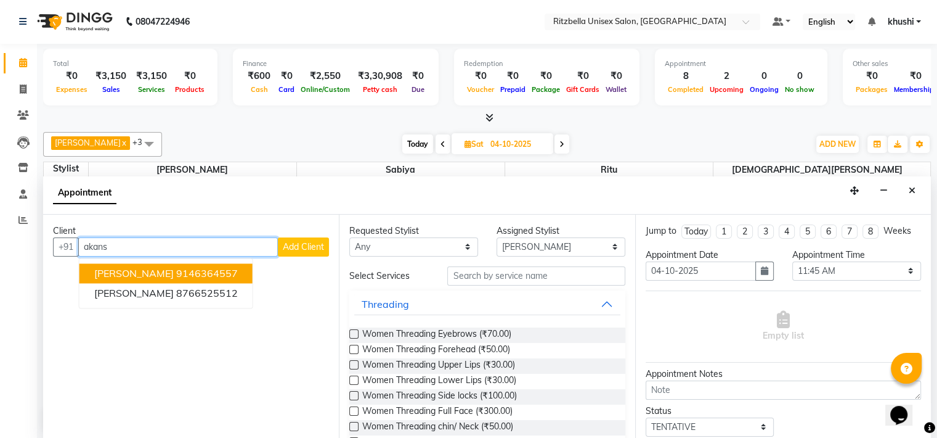
click at [202, 271] on button "[PERSON_NAME] 9146364557" at bounding box center [166, 273] width 173 height 20
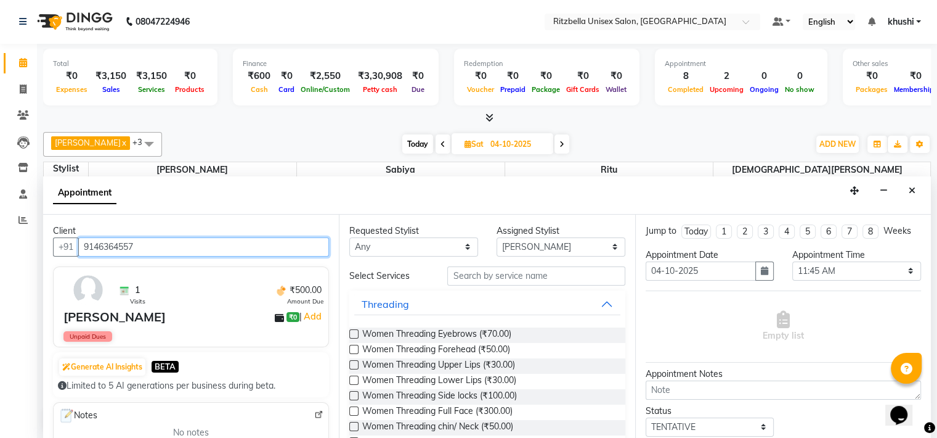
type input "9146364557"
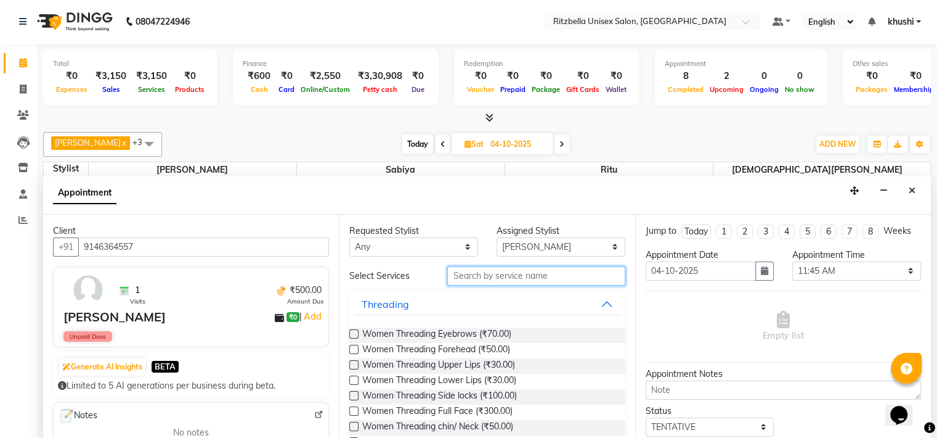
click at [468, 274] on input "text" at bounding box center [536, 275] width 178 height 19
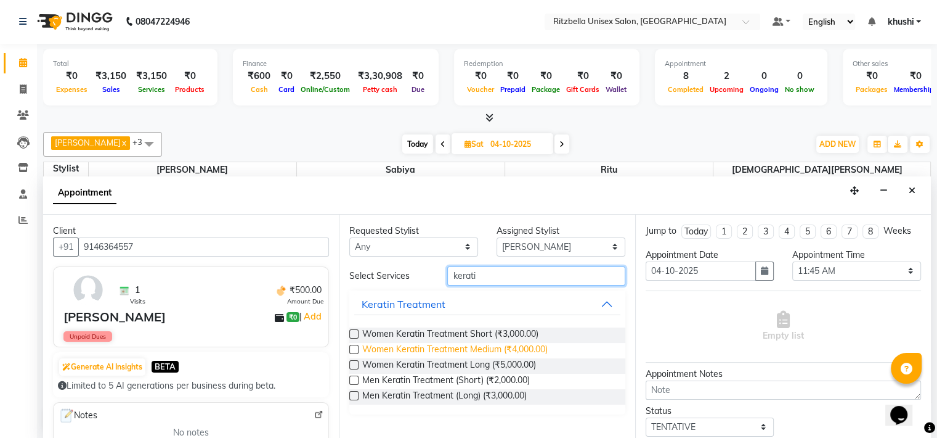
type input "kerati"
click at [520, 344] on span "Women Keratin Treatment Medium (₹4,000.00)" at bounding box center [455, 350] width 186 height 15
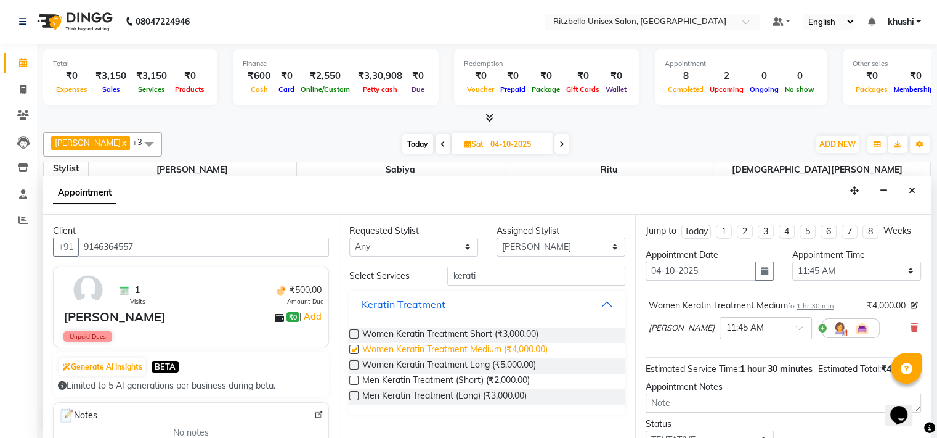
checkbox input "false"
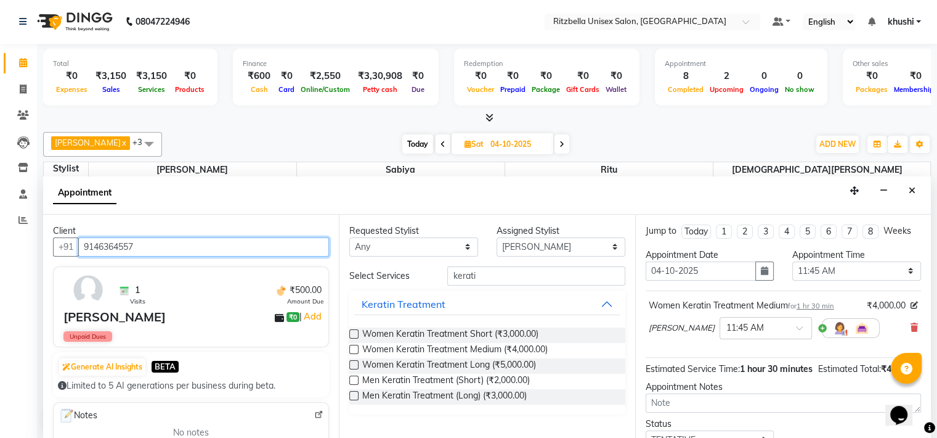
click at [242, 244] on input "9146364557" at bounding box center [203, 246] width 251 height 19
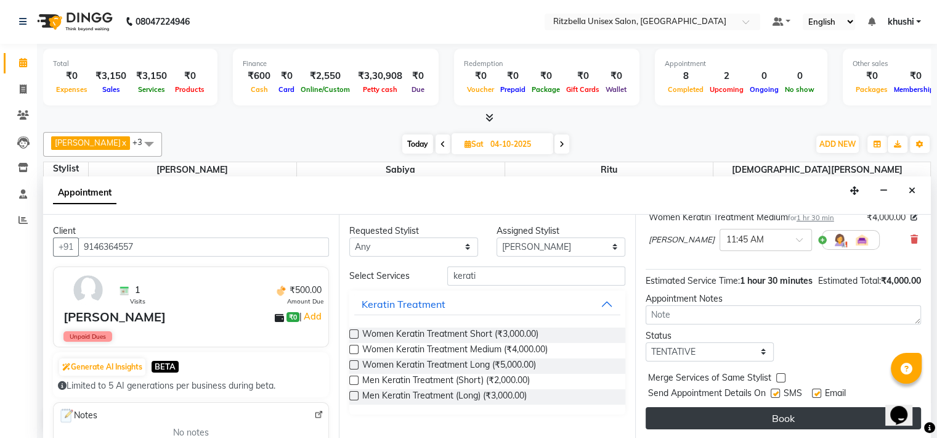
click at [813, 420] on button "Book" at bounding box center [784, 418] width 276 height 22
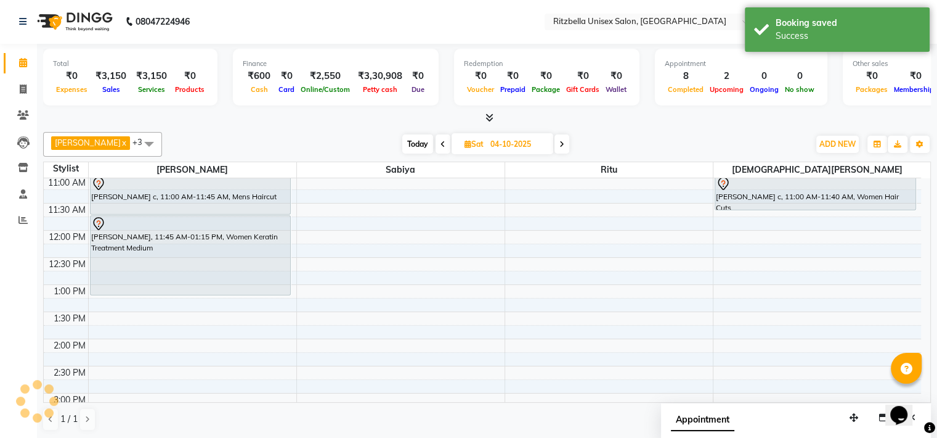
scroll to position [0, 0]
click at [402, 147] on span "Today" at bounding box center [417, 144] width 31 height 19
type input "03-10-2025"
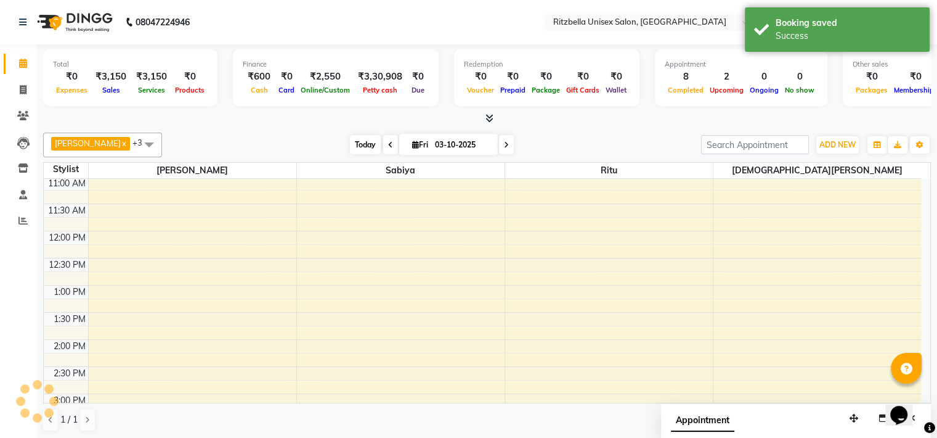
scroll to position [474, 0]
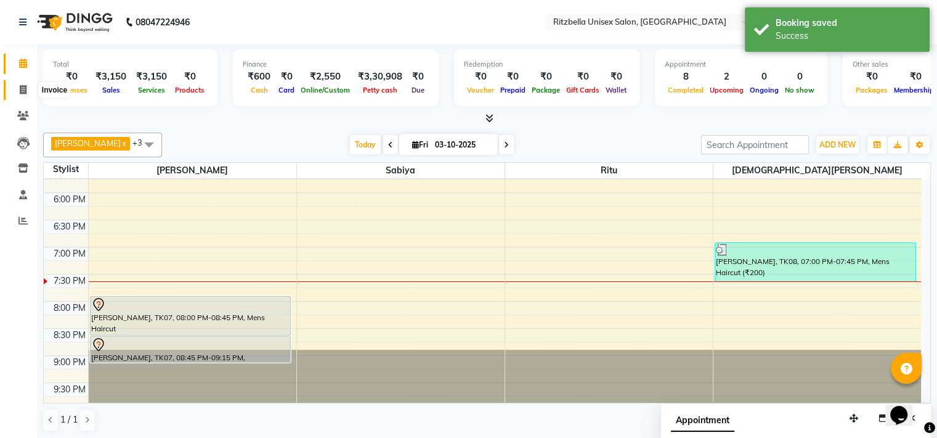
click at [22, 93] on icon at bounding box center [23, 89] width 7 height 9
select select "6870"
select select "service"
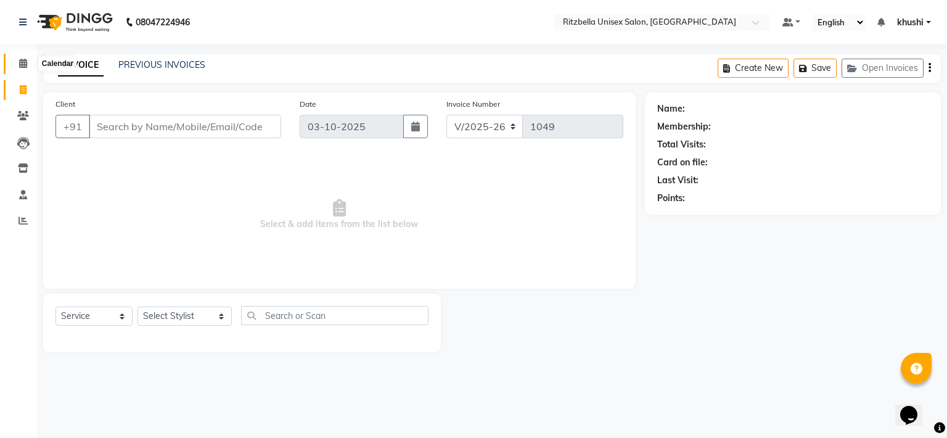
click at [24, 64] on icon at bounding box center [23, 63] width 8 height 9
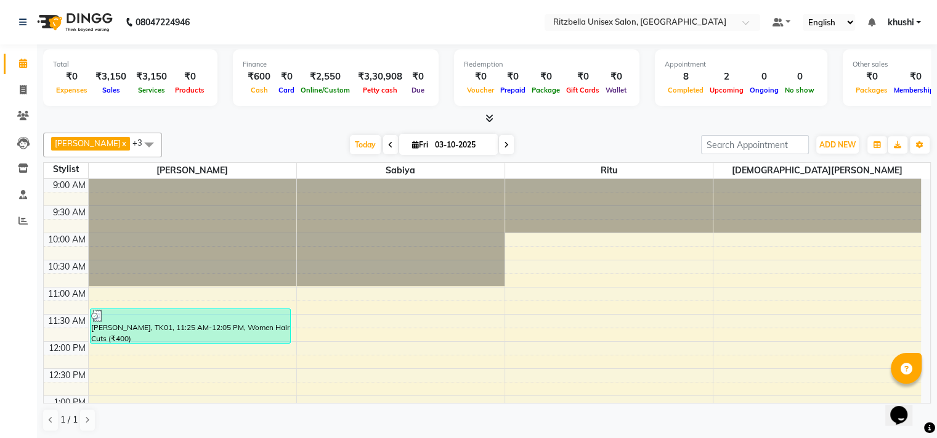
click at [499, 152] on span at bounding box center [506, 144] width 15 height 19
type input "04-10-2025"
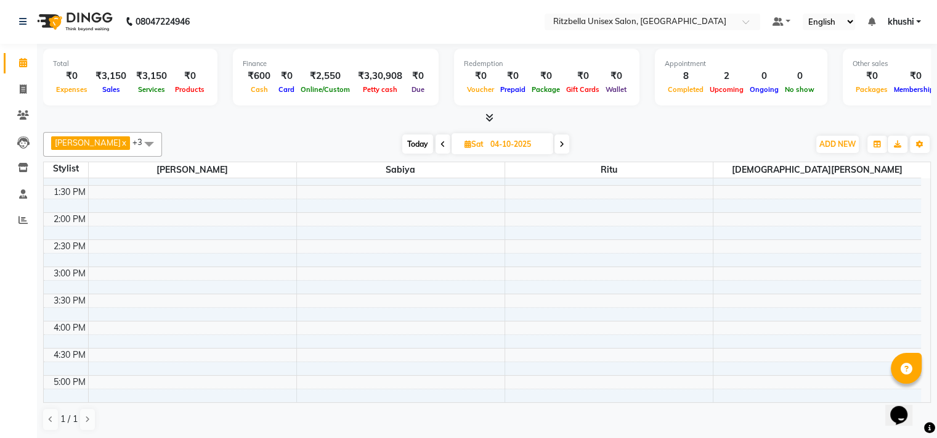
scroll to position [227, 0]
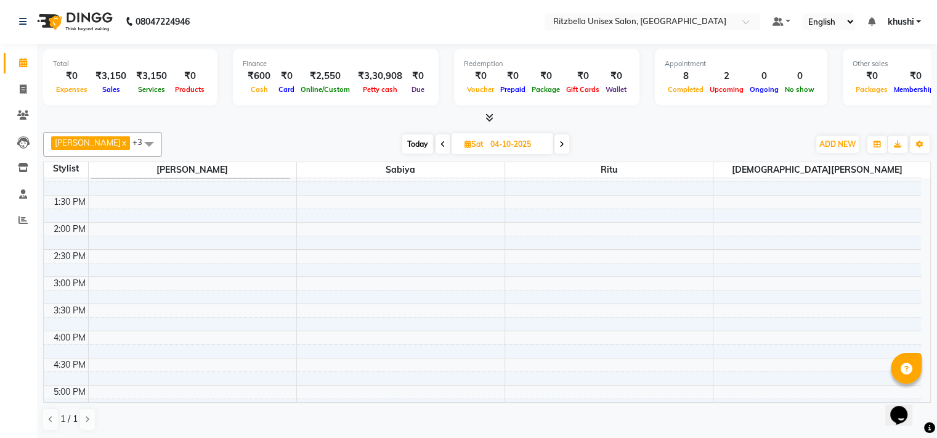
click at [121, 279] on div "9:00 AM 9:30 AM 10:00 AM 10:30 AM 11:00 AM 11:30 AM 12:00 PM 12:30 PM 1:00 PM 1…" at bounding box center [483, 303] width 878 height 704
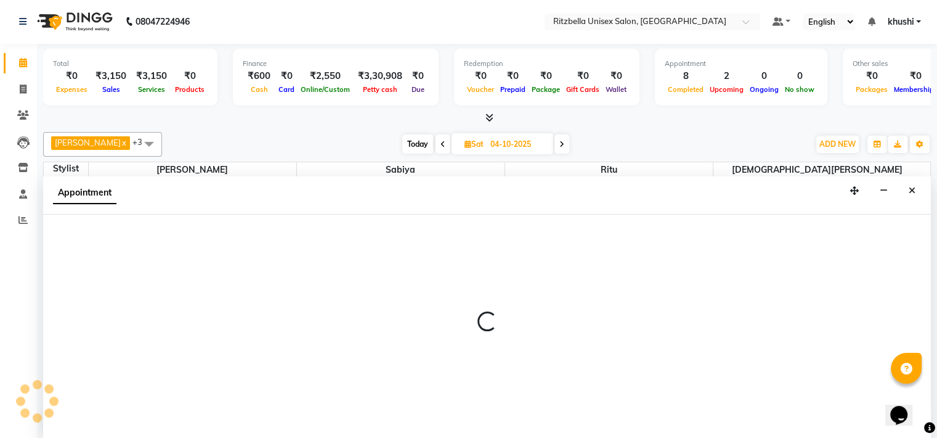
select select "59016"
select select "900"
select select "tentative"
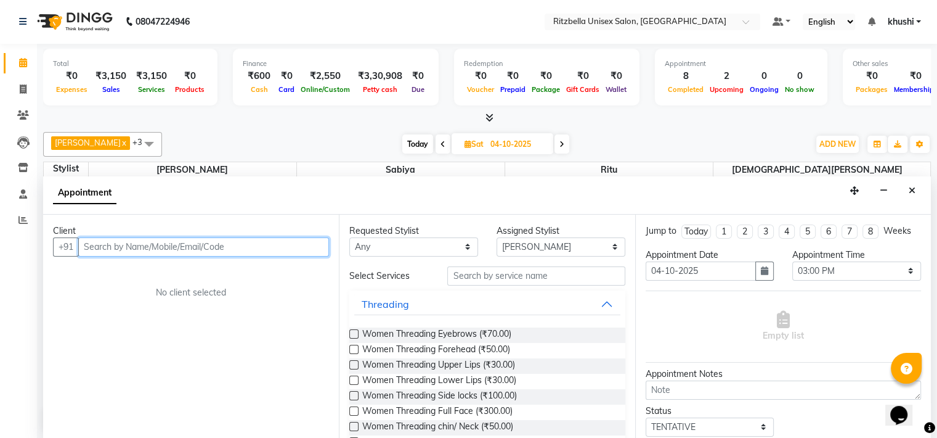
click at [138, 248] on input "text" at bounding box center [203, 246] width 251 height 19
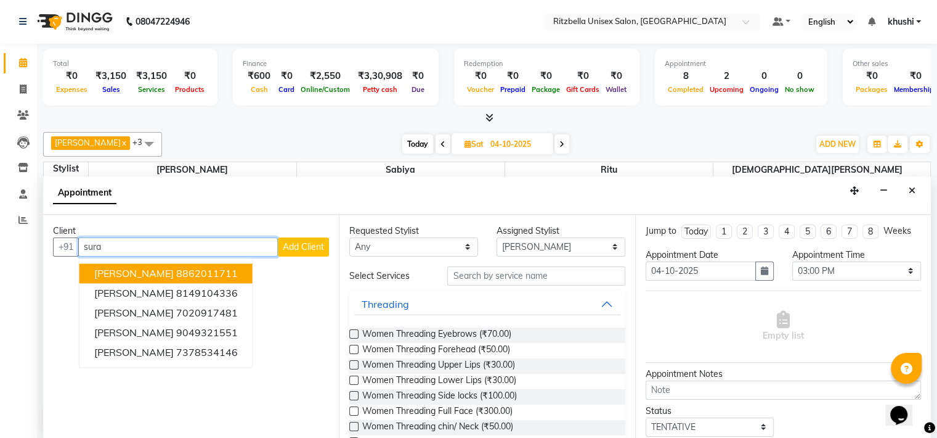
click at [134, 272] on span "[PERSON_NAME]" at bounding box center [134, 273] width 80 height 12
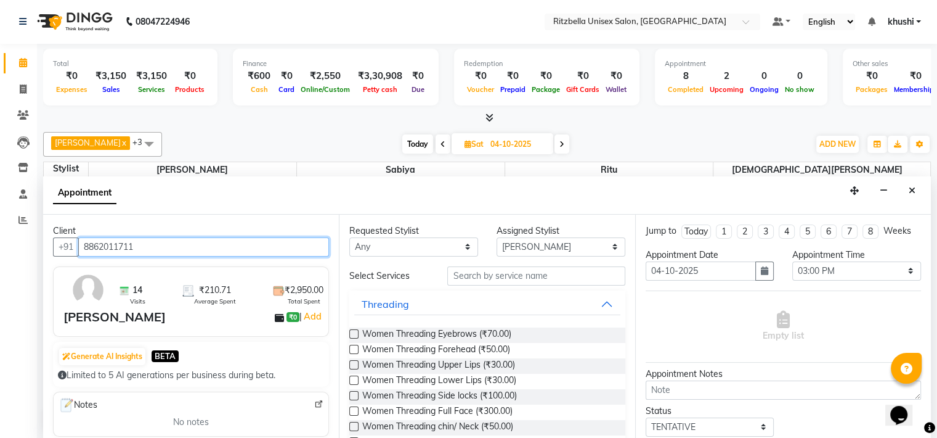
type input "8862011711"
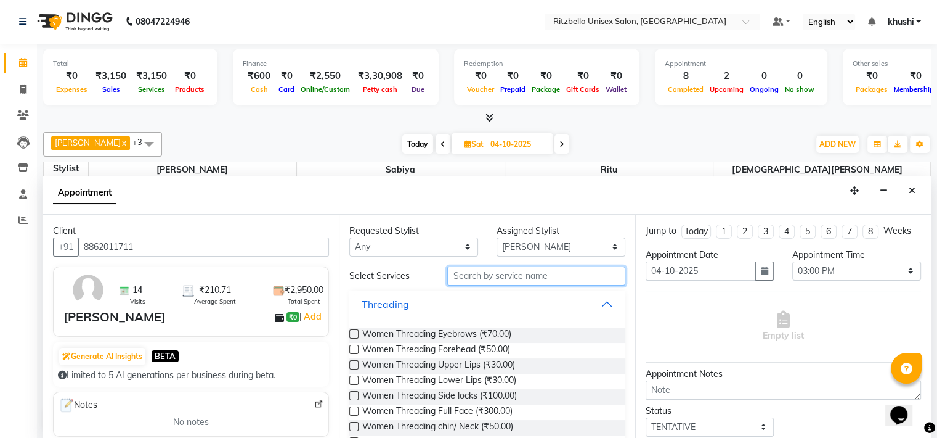
click at [491, 276] on input "text" at bounding box center [536, 275] width 178 height 19
click at [491, 272] on input "text" at bounding box center [536, 275] width 178 height 19
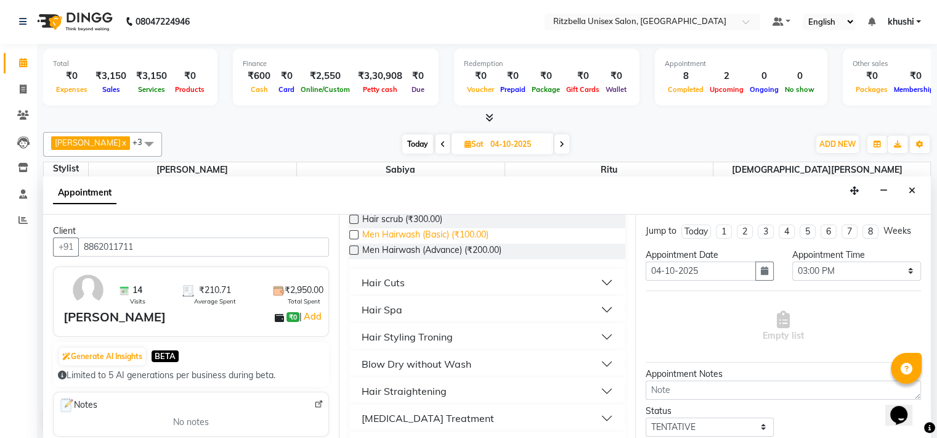
scroll to position [0, 0]
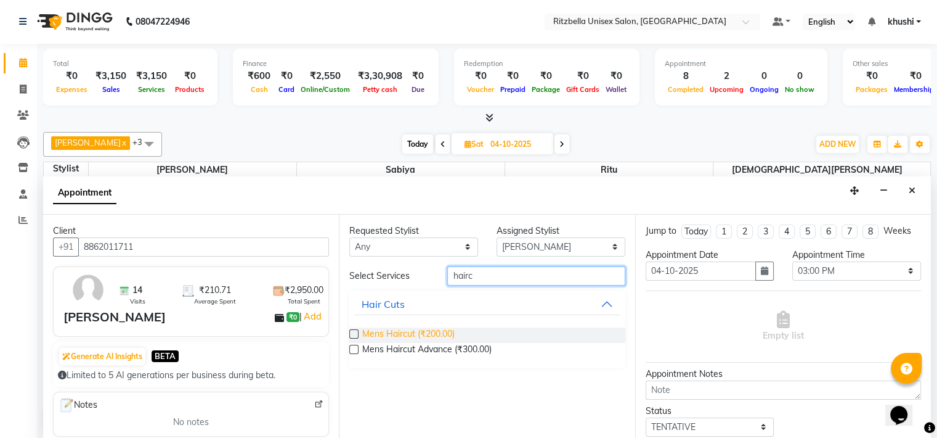
type input "hairc"
click at [428, 327] on span "Mens Haircut (₹200.00)" at bounding box center [408, 334] width 92 height 15
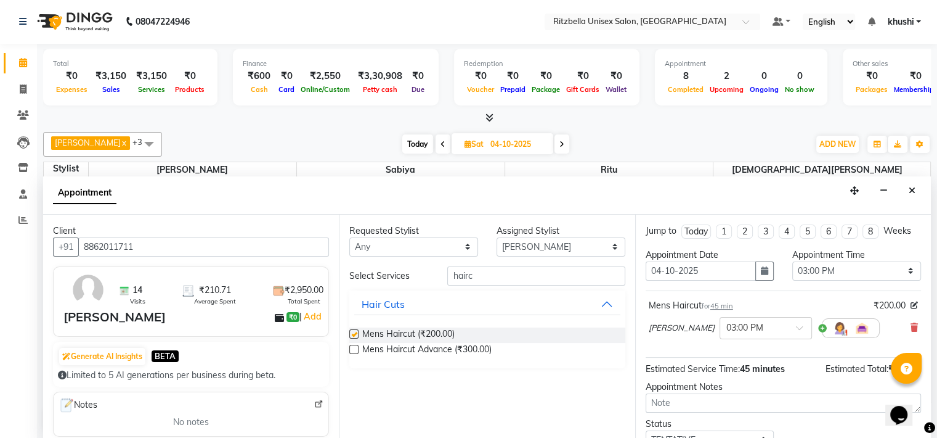
checkbox input "false"
click at [476, 279] on input "hairc" at bounding box center [536, 275] width 178 height 19
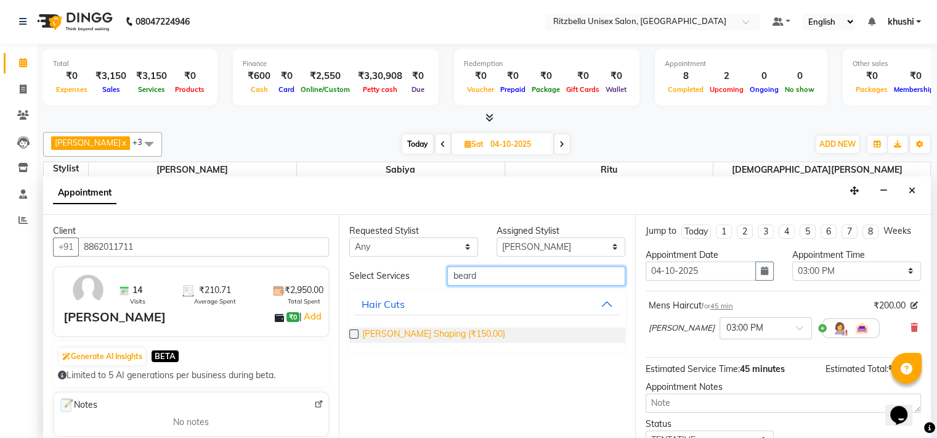
type input "beard"
click at [450, 327] on span "[PERSON_NAME] Shaping (₹150.00)" at bounding box center [433, 334] width 143 height 15
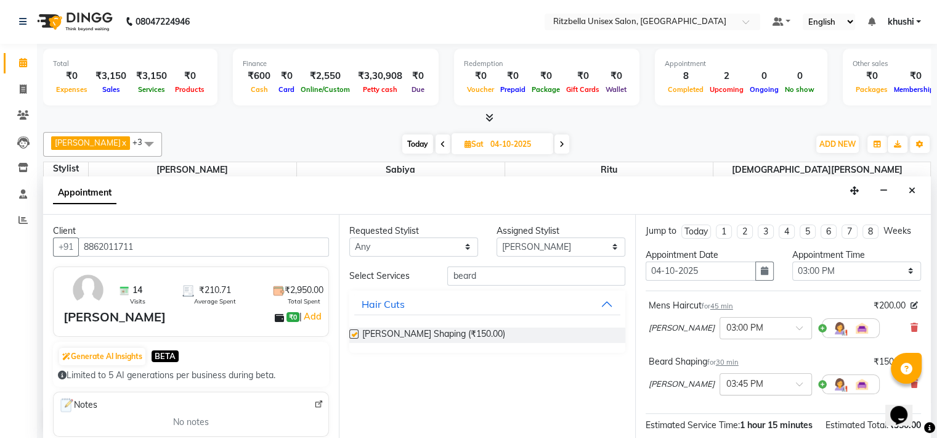
checkbox input "false"
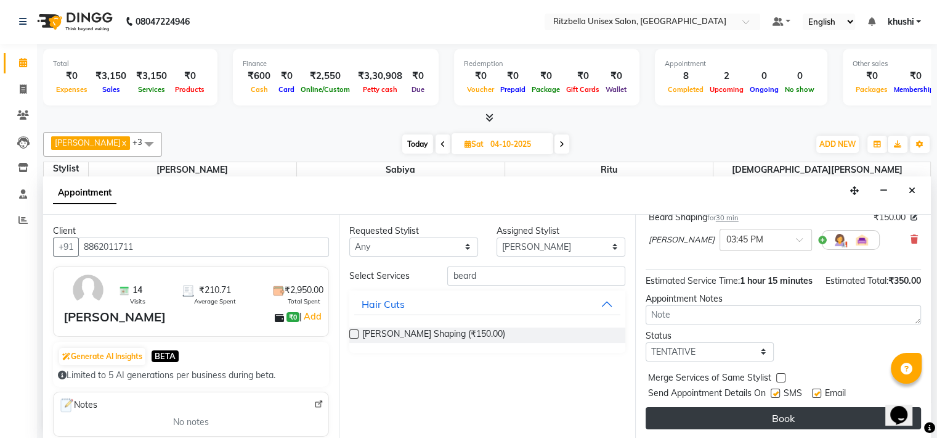
click at [772, 417] on button "Book" at bounding box center [784, 418] width 276 height 22
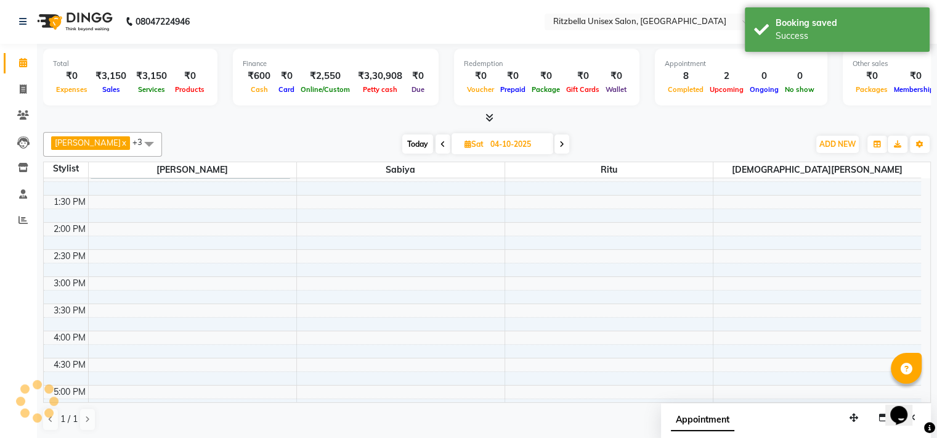
scroll to position [0, 0]
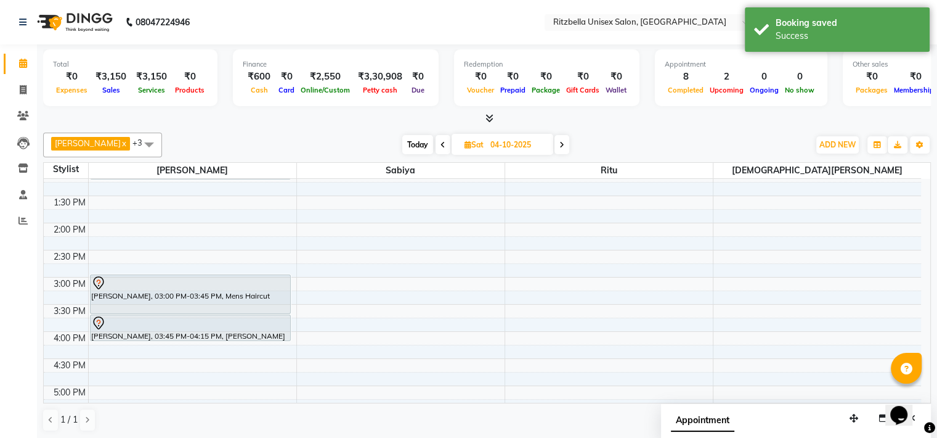
click at [402, 147] on span "Today" at bounding box center [417, 144] width 31 height 19
type input "03-10-2025"
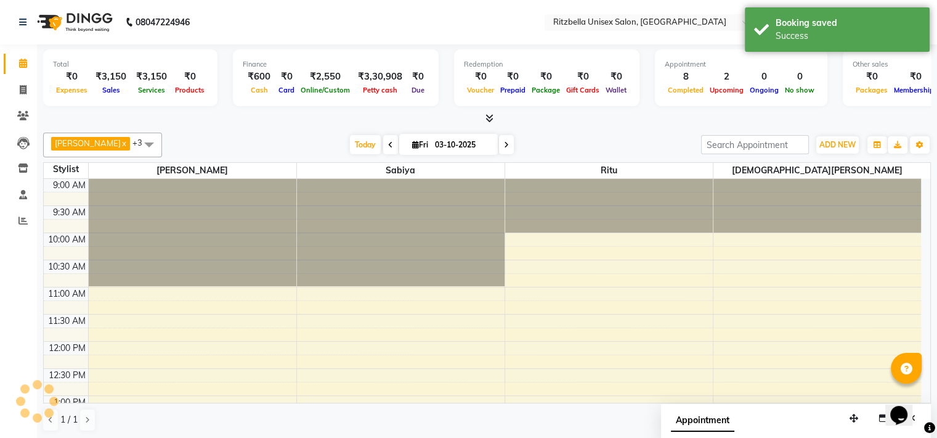
scroll to position [474, 0]
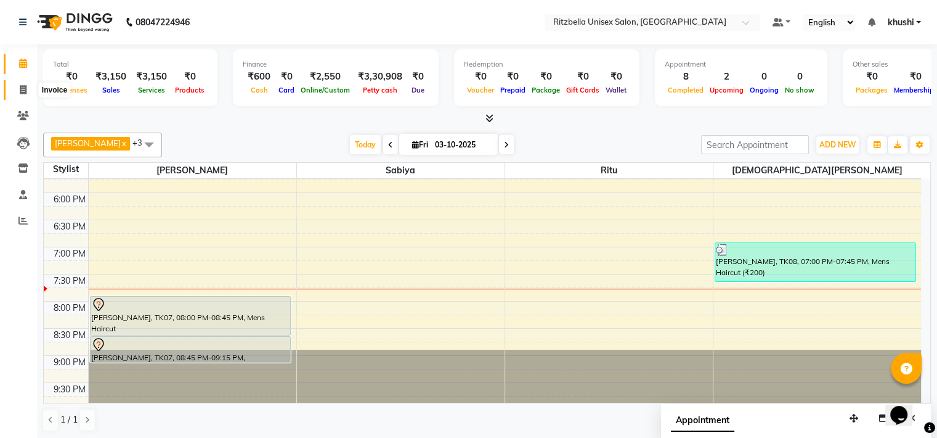
click at [22, 83] on span at bounding box center [23, 90] width 22 height 14
select select "service"
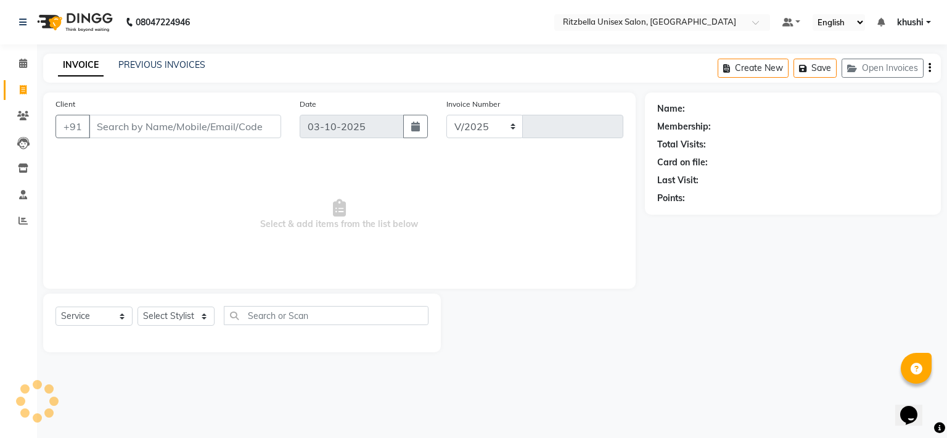
select select "6870"
type input "1049"
click at [171, 61] on link "PREVIOUS INVOICES" at bounding box center [161, 64] width 87 height 11
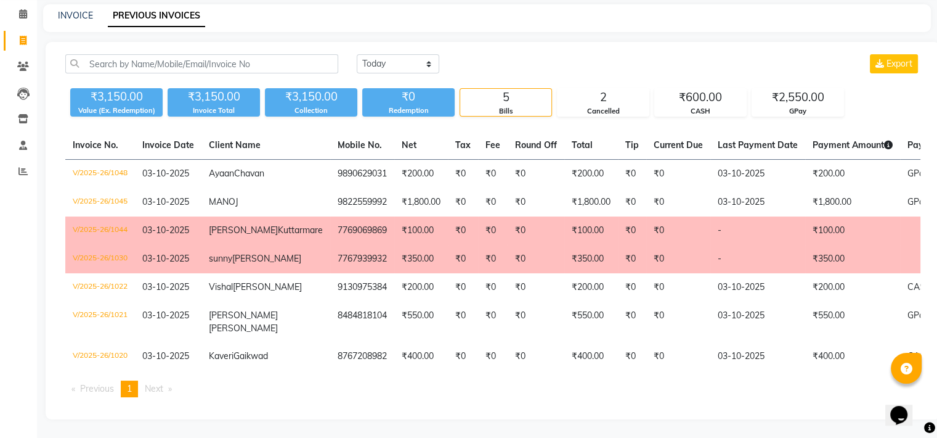
scroll to position [121, 0]
